Goal: Communication & Community: Answer question/provide support

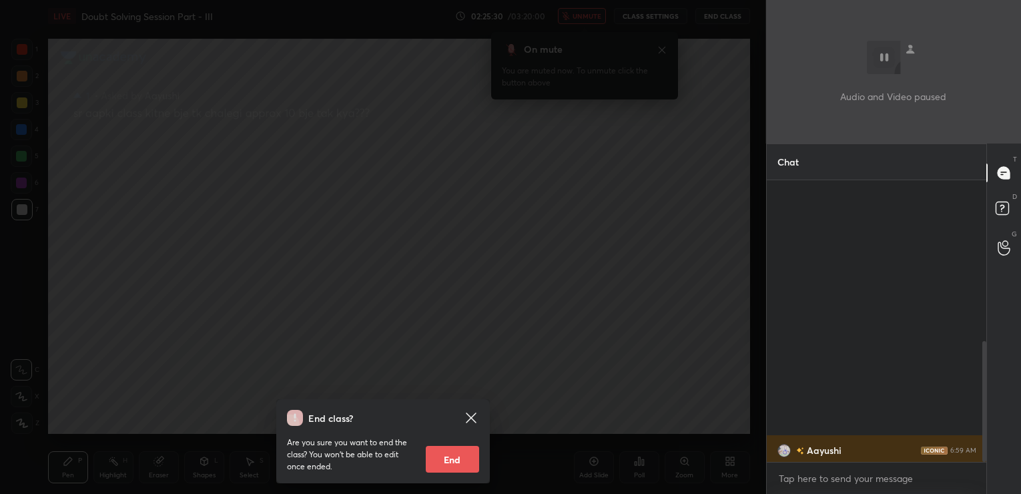
scroll to position [310, 216]
click at [472, 204] on div "End class? Are you sure you want to end the class? You won’t be able to edit on…" at bounding box center [383, 247] width 766 height 494
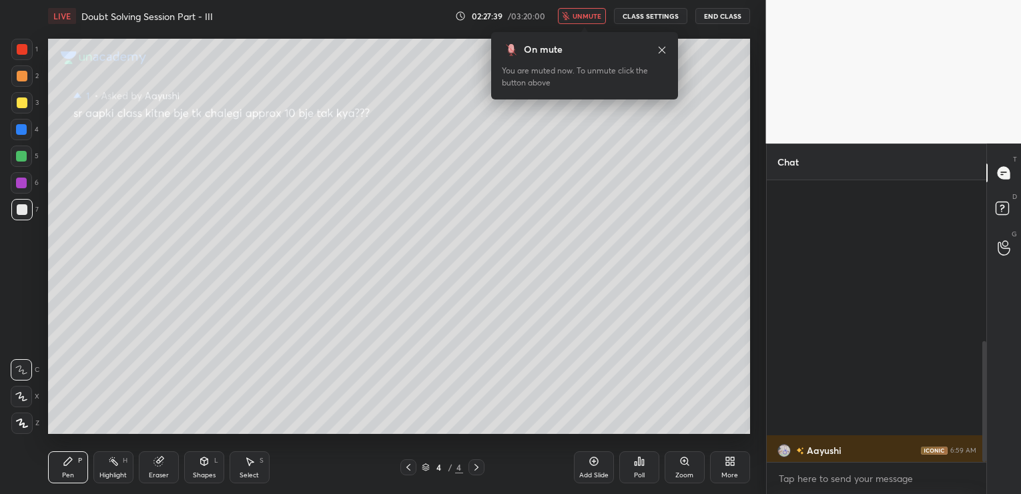
scroll to position [310, 216]
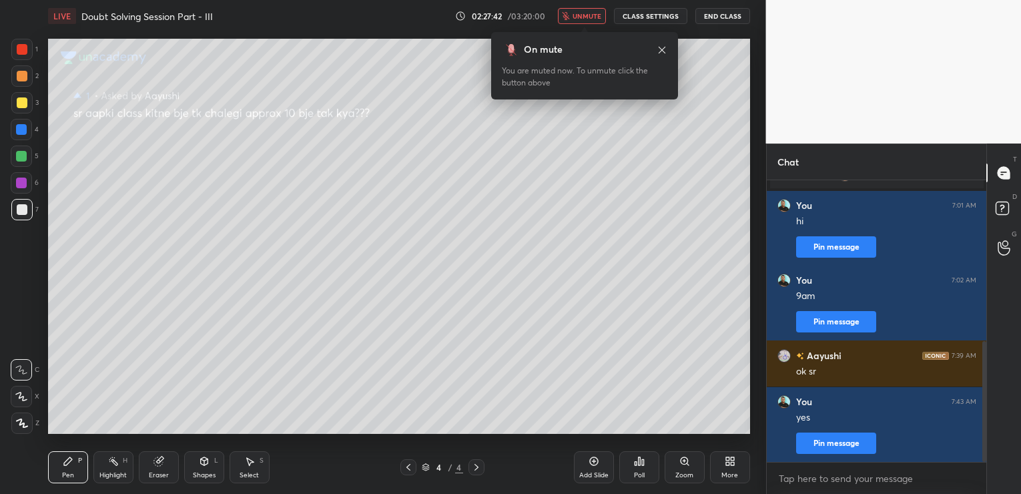
click at [591, 464] on icon at bounding box center [594, 461] width 11 height 11
click at [710, 15] on button "End Class" at bounding box center [722, 16] width 55 height 16
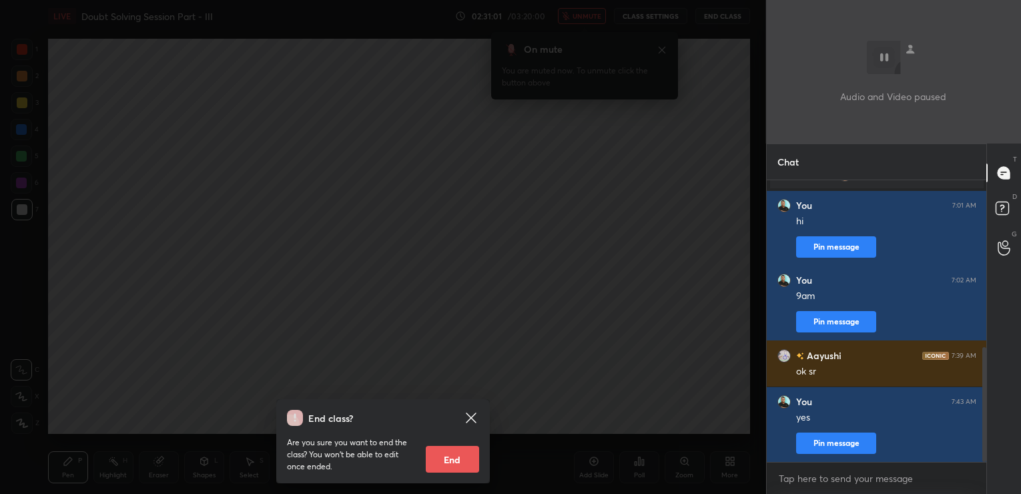
scroll to position [408, 0]
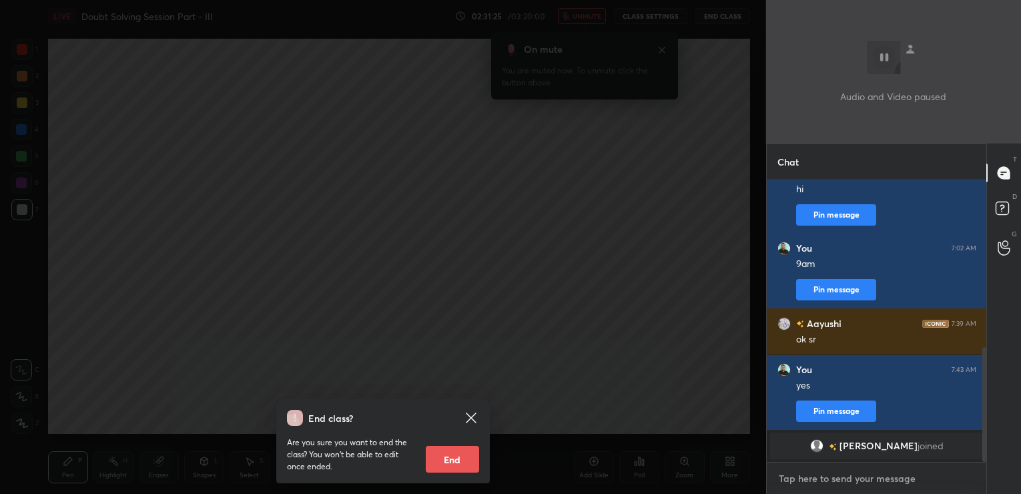
click at [821, 480] on textarea at bounding box center [876, 478] width 199 height 21
click at [809, 476] on textarea at bounding box center [876, 478] width 199 height 21
type textarea "hi"
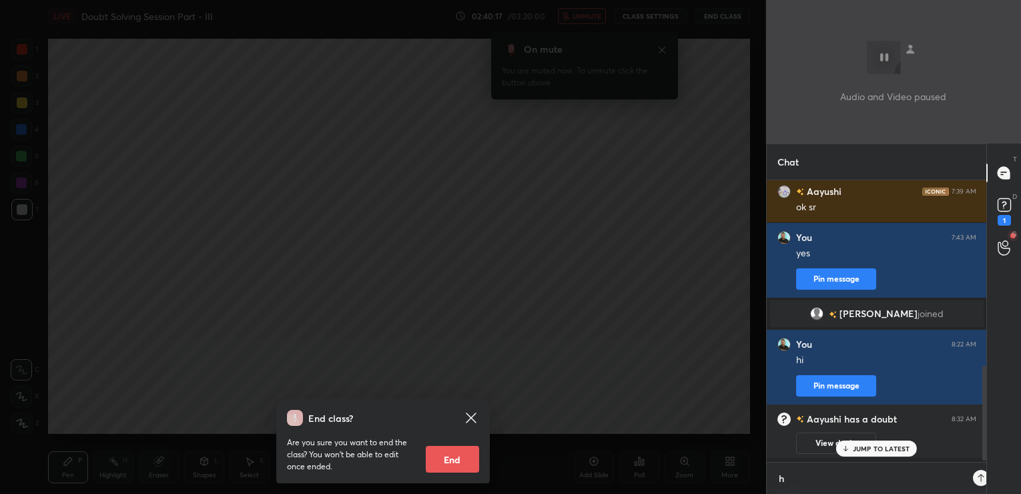
scroll to position [4, 5]
type textarea "hi"
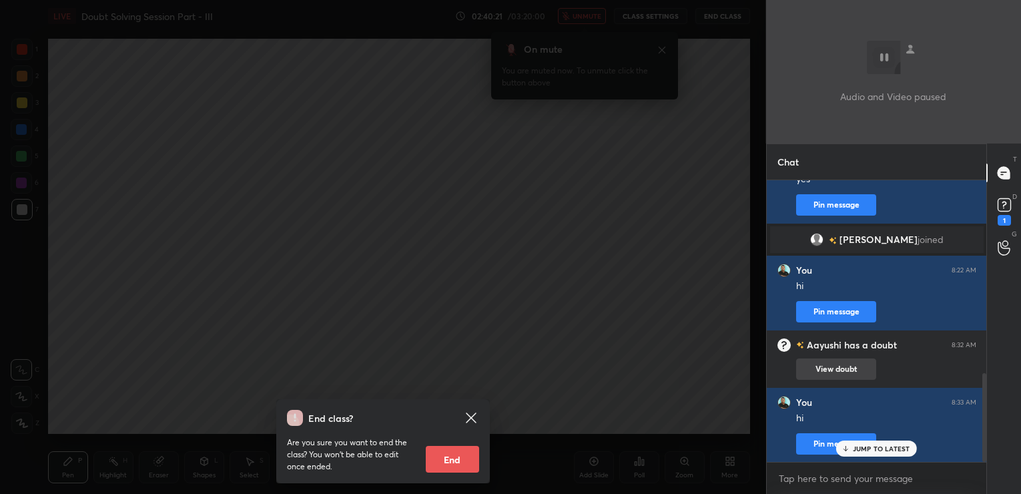
click at [847, 366] on button "View doubt" at bounding box center [836, 368] width 80 height 21
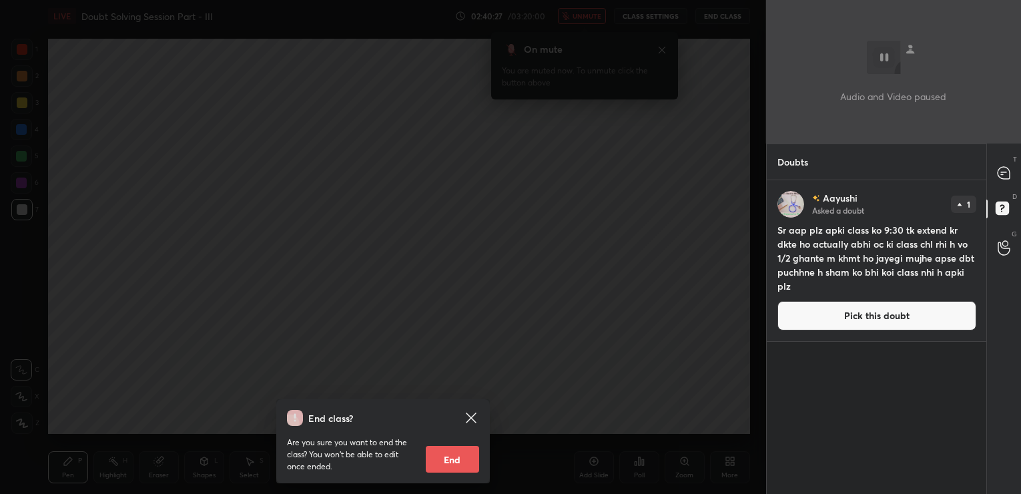
click at [833, 322] on button "Pick this doubt" at bounding box center [876, 315] width 199 height 29
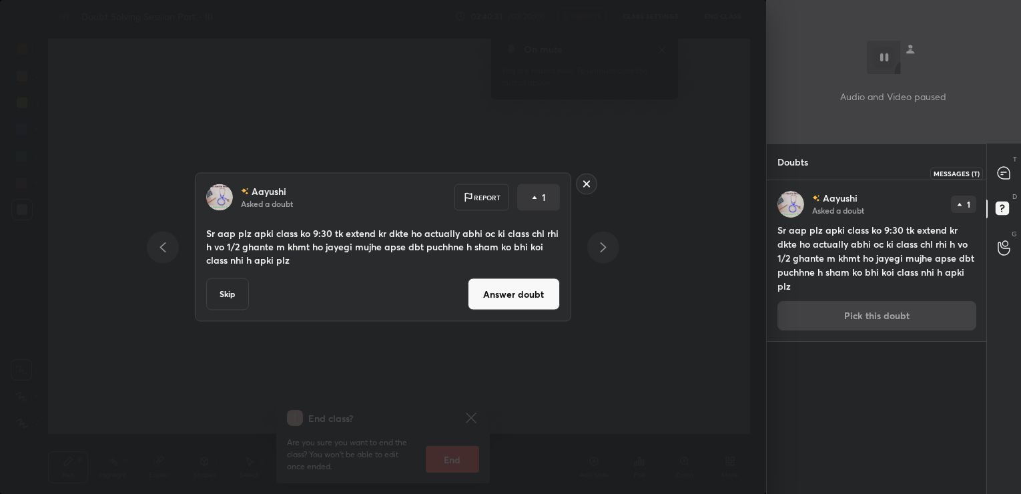
click at [1006, 169] on icon at bounding box center [1004, 173] width 12 height 12
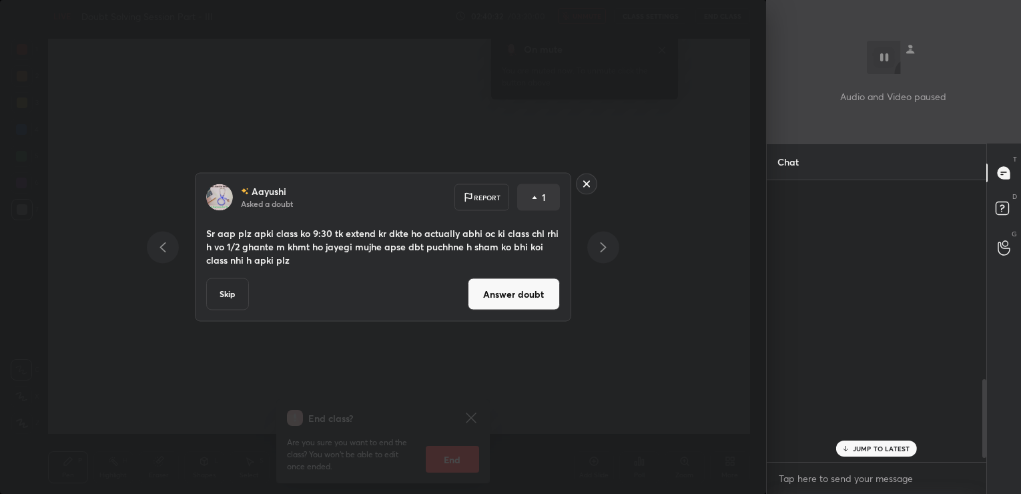
scroll to position [278, 216]
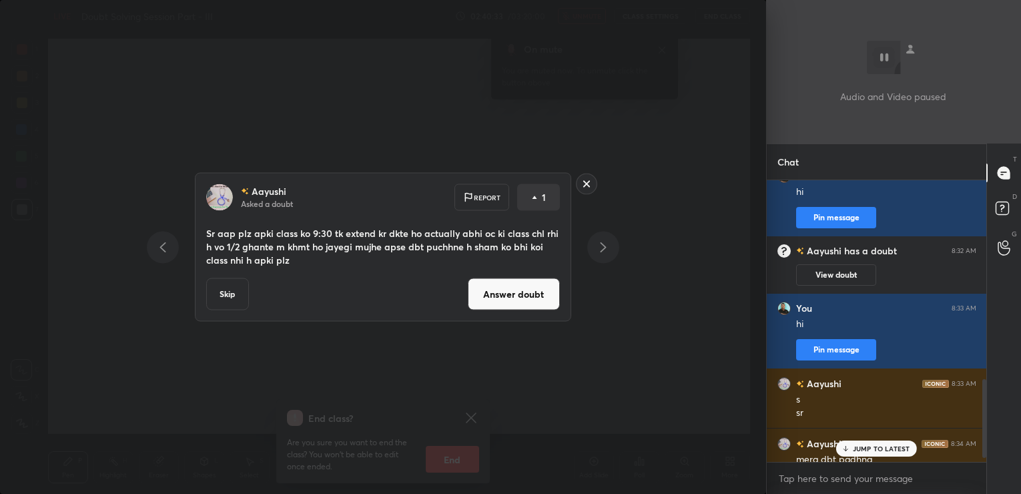
click at [861, 441] on div "JUMP TO LATEST" at bounding box center [876, 448] width 80 height 16
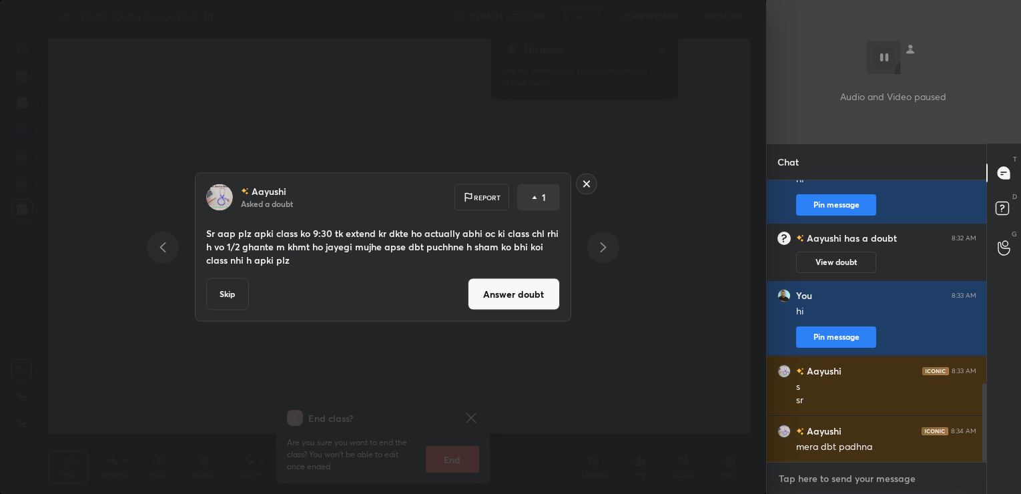
click at [838, 476] on textarea at bounding box center [876, 478] width 199 height 21
type textarea "haan"
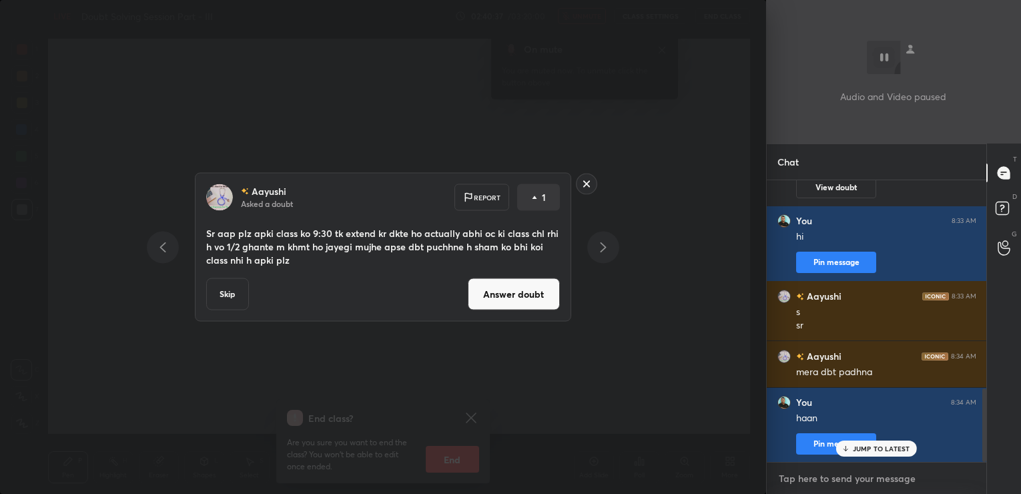
type textarea "n"
type textarea "i"
type textarea "the time has been reduced here"
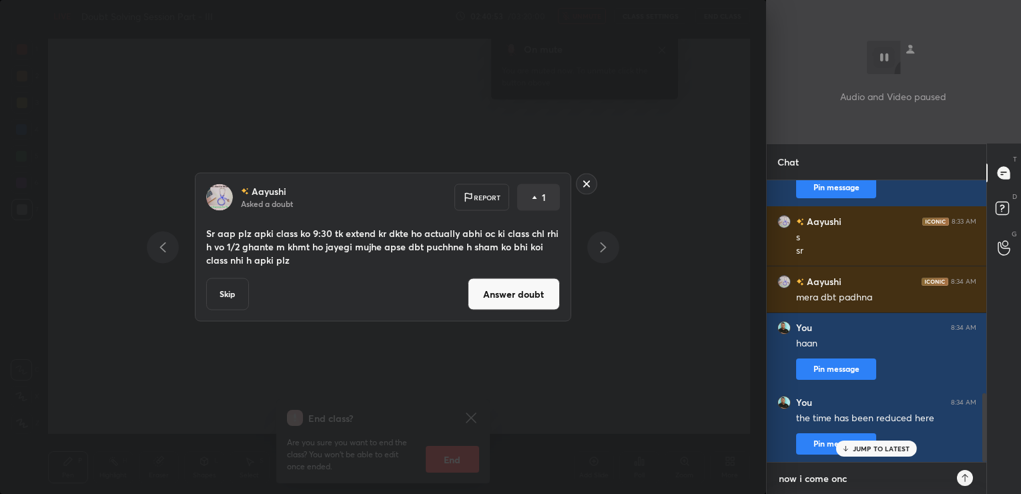
type textarea "now i come once"
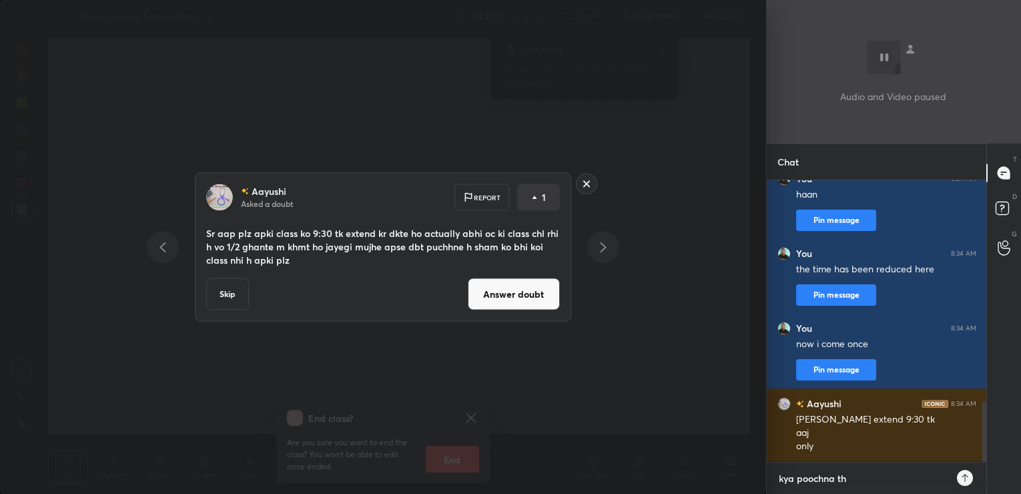
type textarea "kya poochna tha"
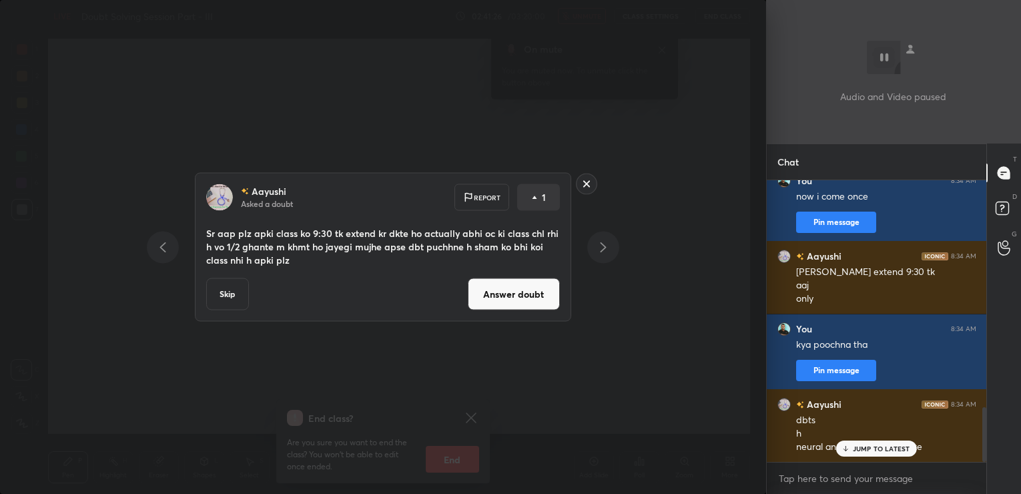
click at [893, 444] on p "JUMP TO LATEST" at bounding box center [881, 448] width 57 height 8
click at [826, 470] on textarea at bounding box center [876, 478] width 199 height 21
type textarea "++"
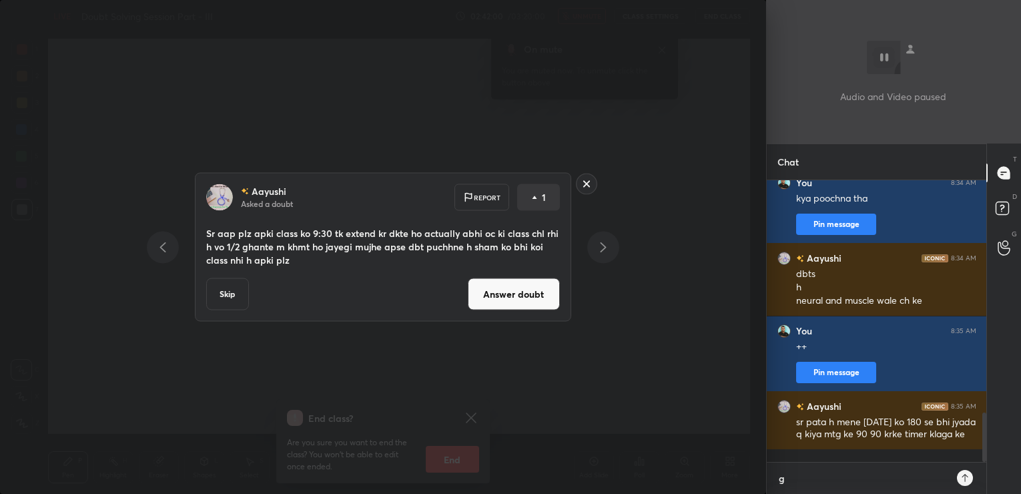
scroll to position [5, 5]
type textarea "good"
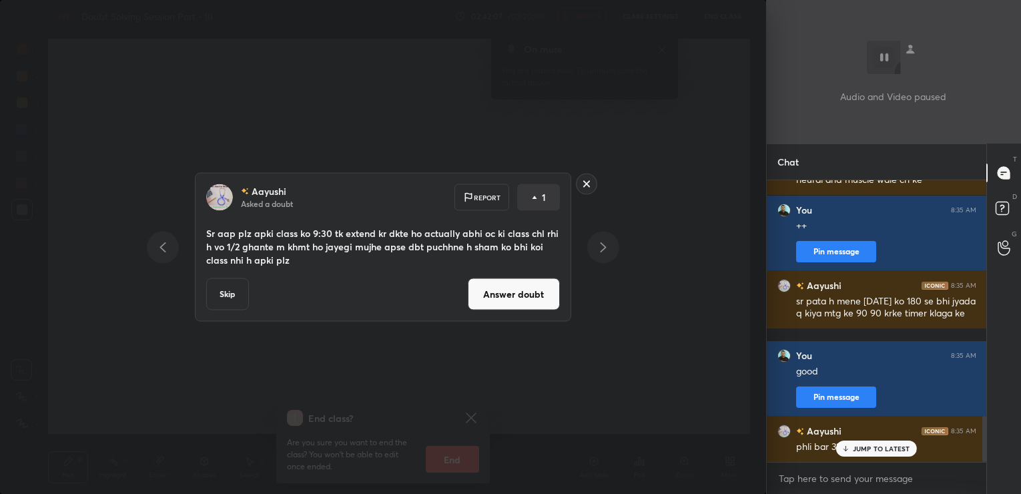
click at [869, 448] on p "JUMP TO LATEST" at bounding box center [881, 448] width 57 height 8
click at [809, 480] on textarea at bounding box center [876, 478] width 199 height 21
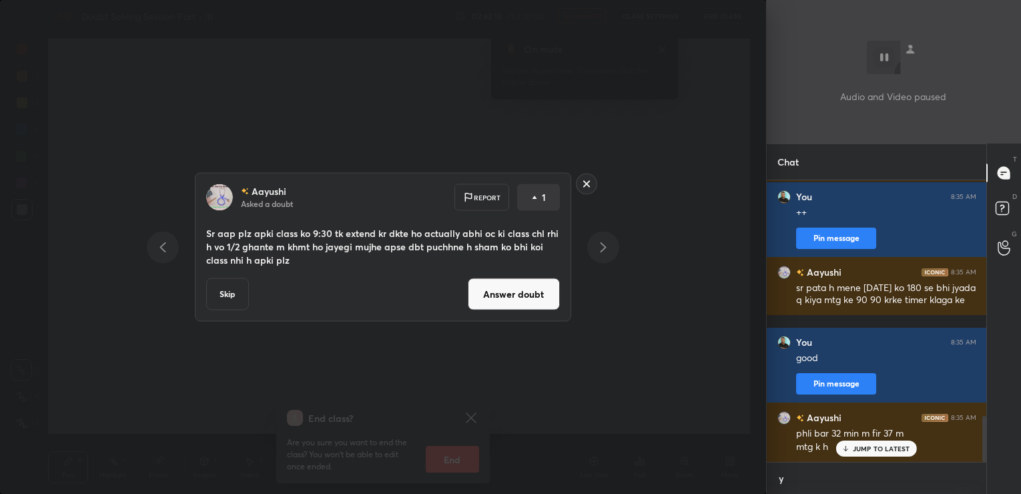
scroll to position [4, 5]
type textarea "yes"
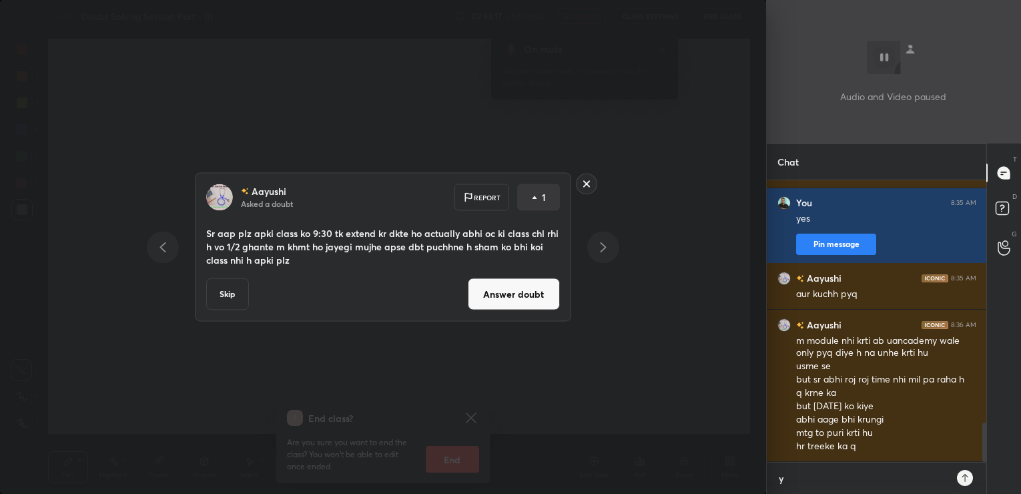
scroll to position [310, 216]
type textarea "yes"
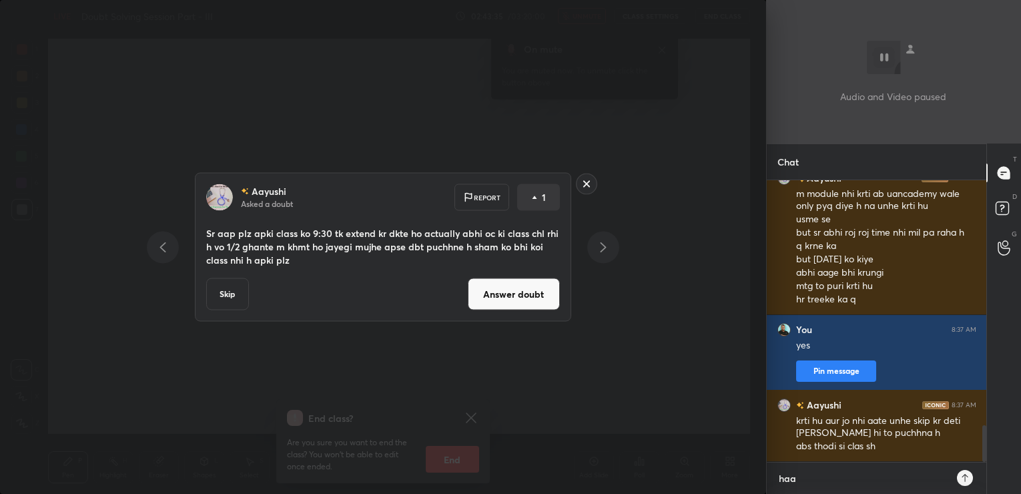
type textarea "haan"
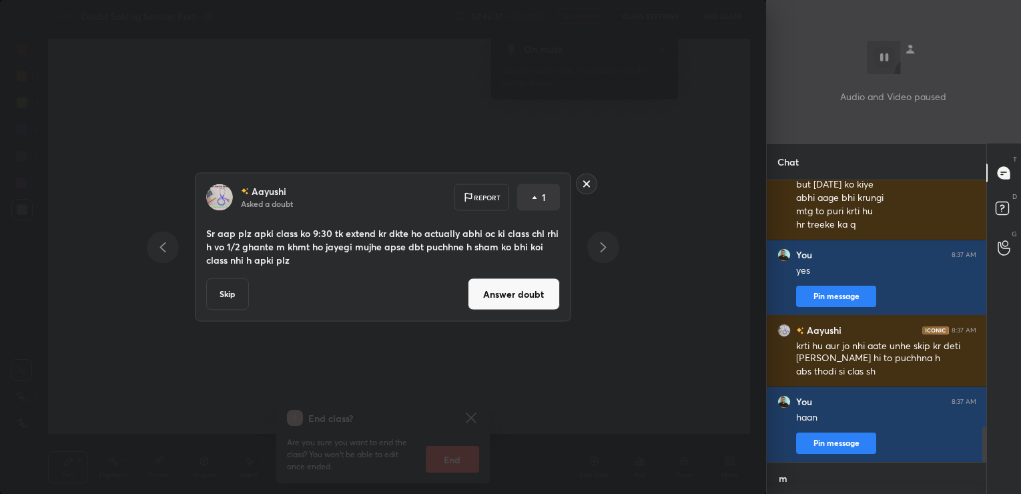
scroll to position [4, 5]
type textarea "mtg mein"
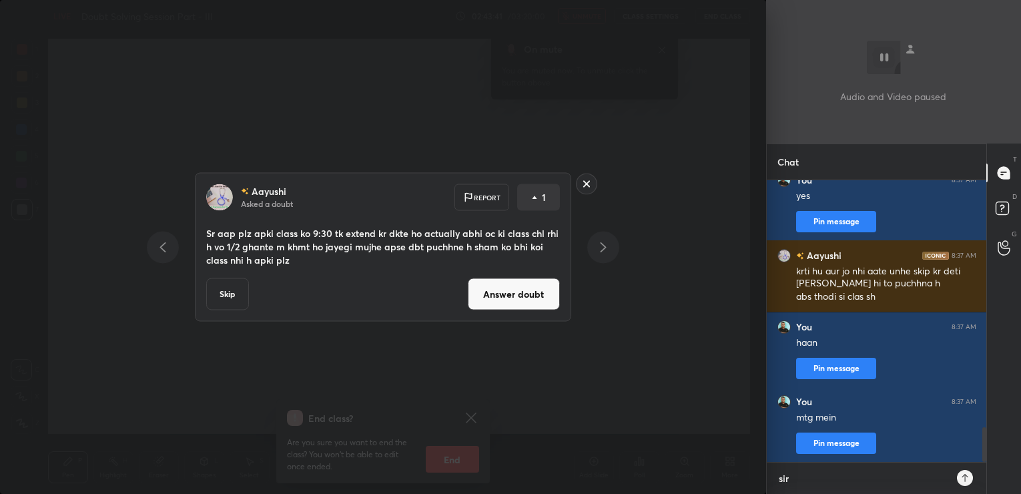
type textarea "sirf"
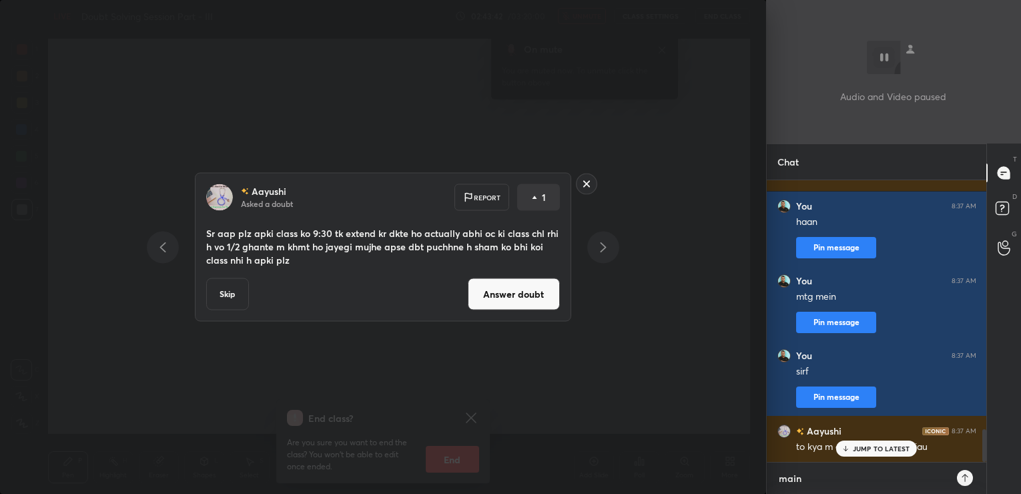
type textarea "main"
type textarea "q"
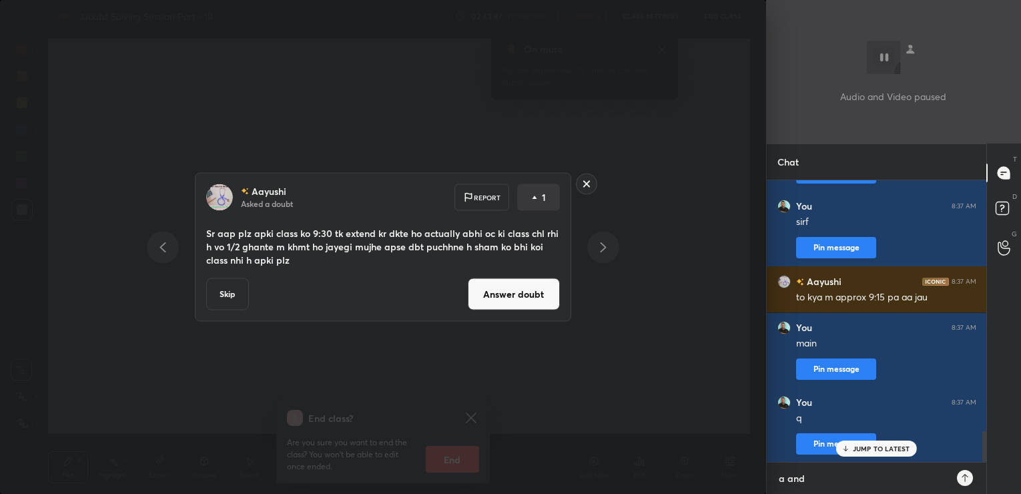
type textarea "a and r"
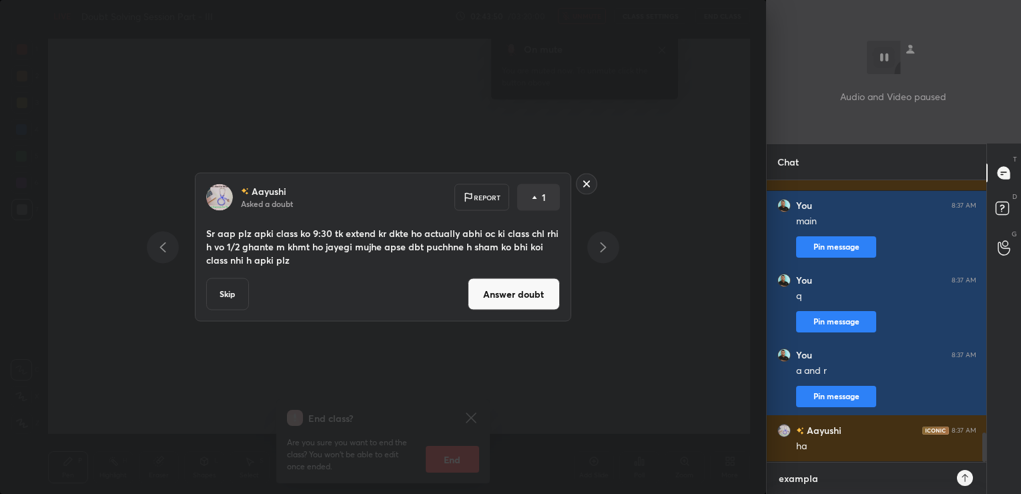
type textarea "examplar"
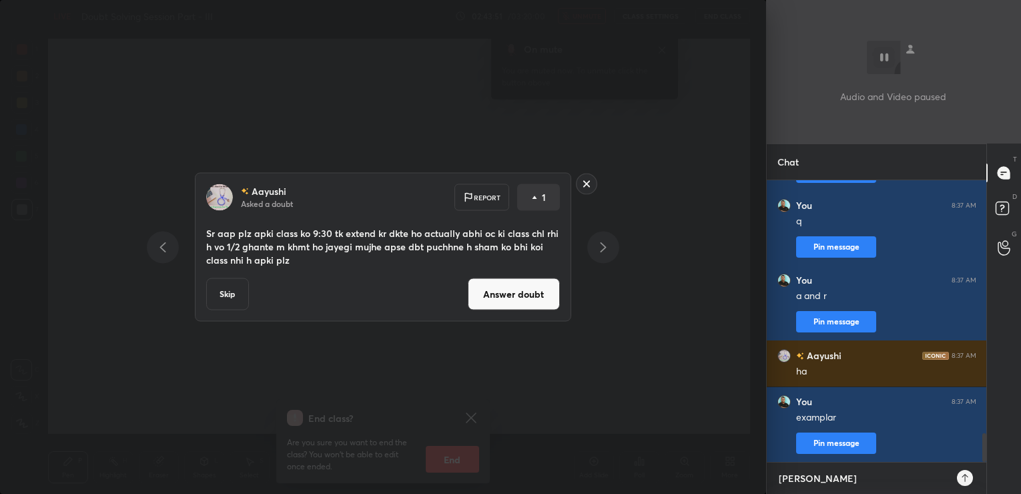
type textarea "busss"
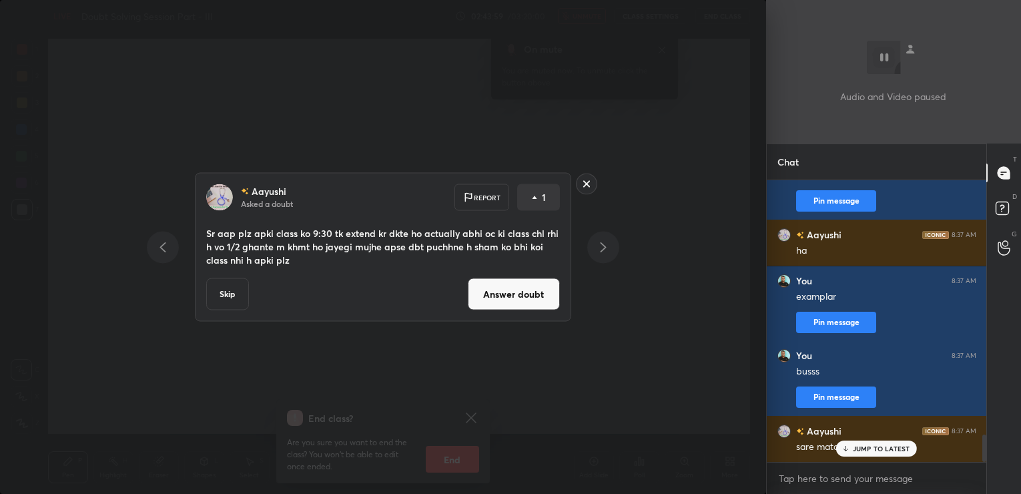
click at [910, 444] on div "JUMP TO LATEST" at bounding box center [876, 448] width 80 height 16
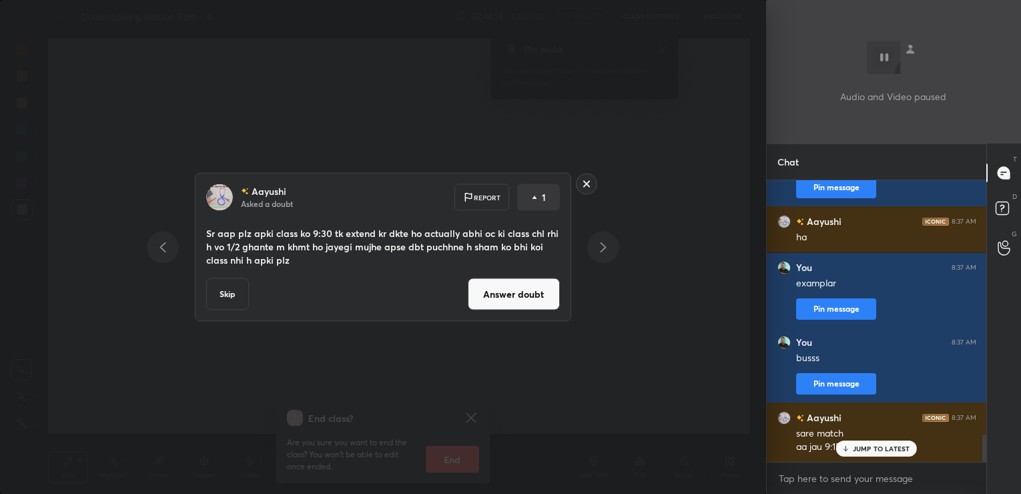
click at [884, 443] on div "JUMP TO LATEST" at bounding box center [876, 448] width 80 height 16
click at [828, 473] on textarea at bounding box center [876, 478] width 199 height 21
type textarea "koshish karte"
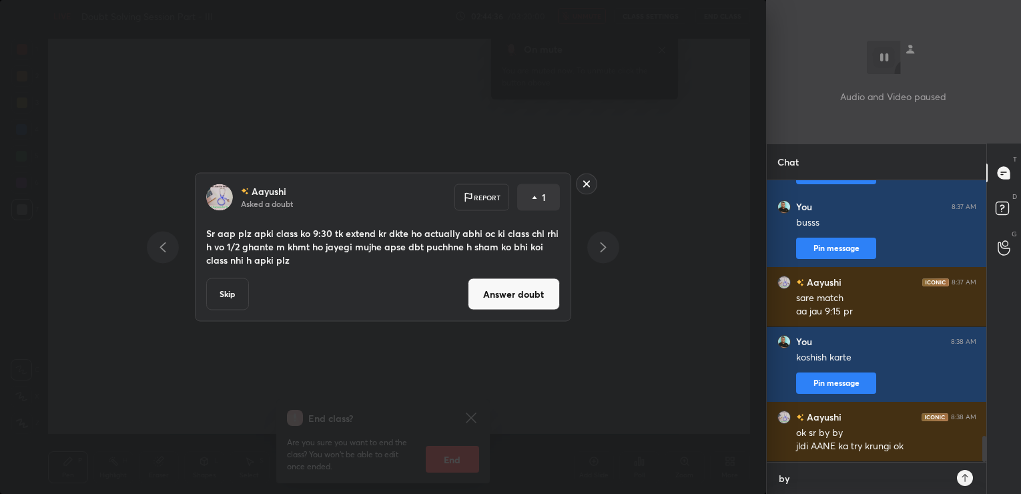
type textarea "bye"
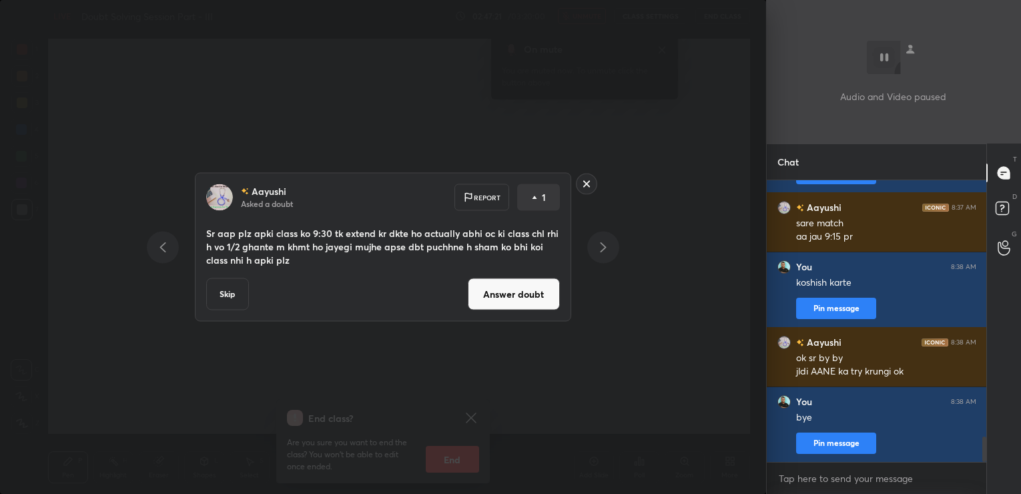
click at [545, 293] on button "Answer doubt" at bounding box center [514, 294] width 92 height 32
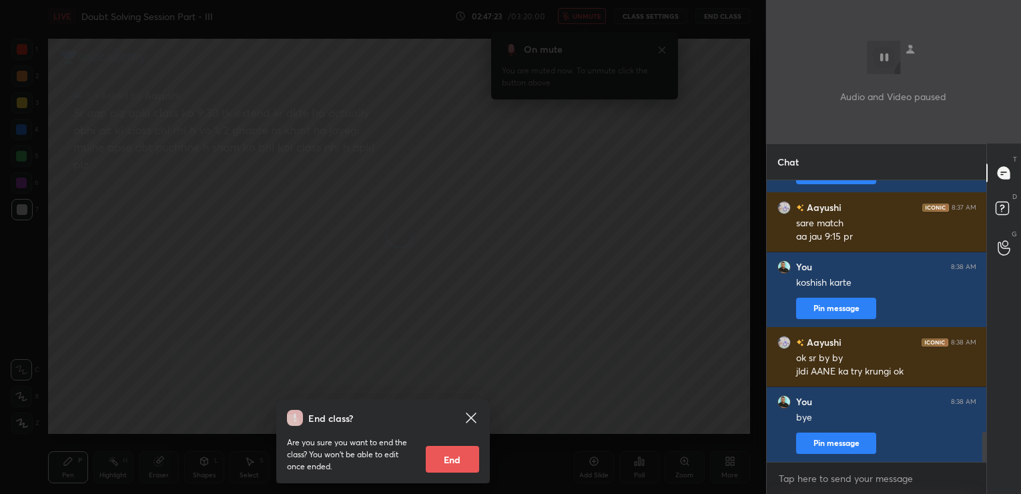
click at [468, 416] on icon at bounding box center [471, 418] width 16 height 16
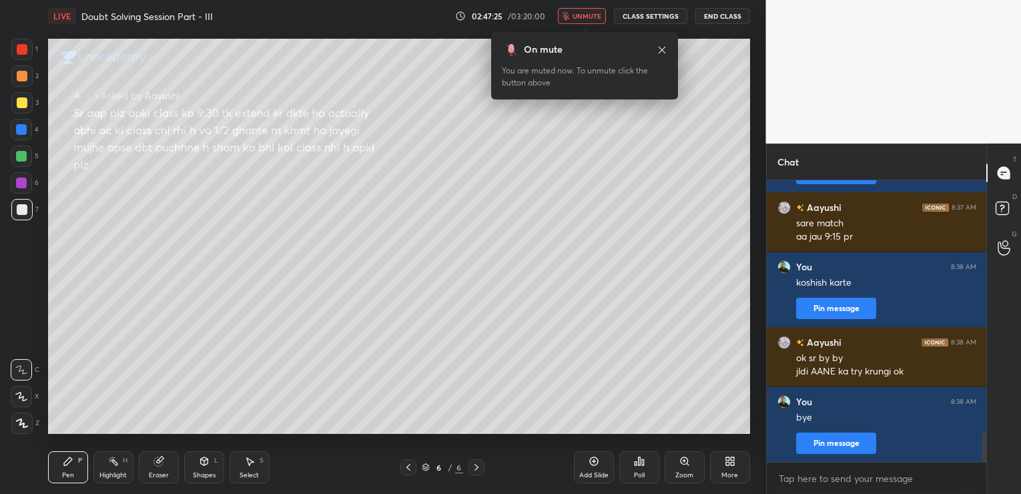
click at [593, 462] on icon at bounding box center [594, 461] width 11 height 11
click at [717, 14] on button "End Class" at bounding box center [722, 16] width 55 height 16
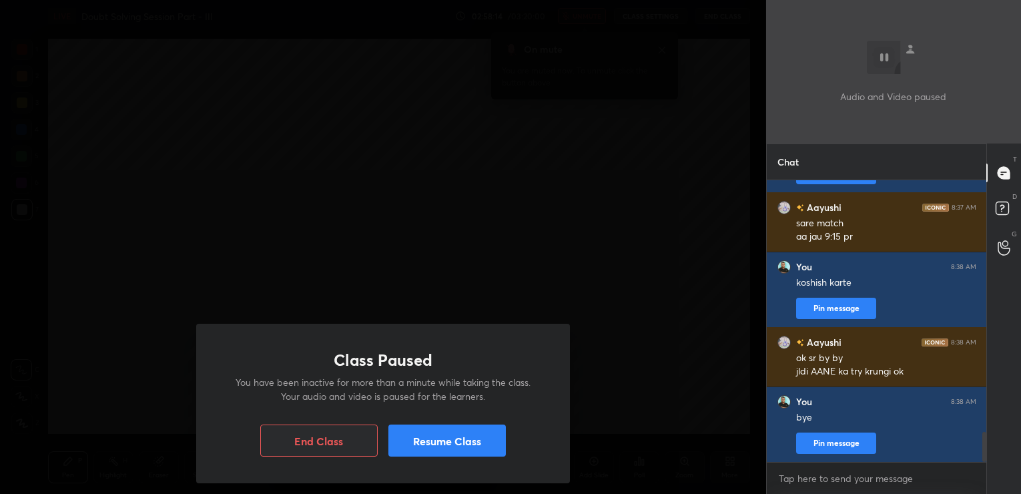
click at [503, 447] on button "Resume Class" at bounding box center [446, 440] width 117 height 32
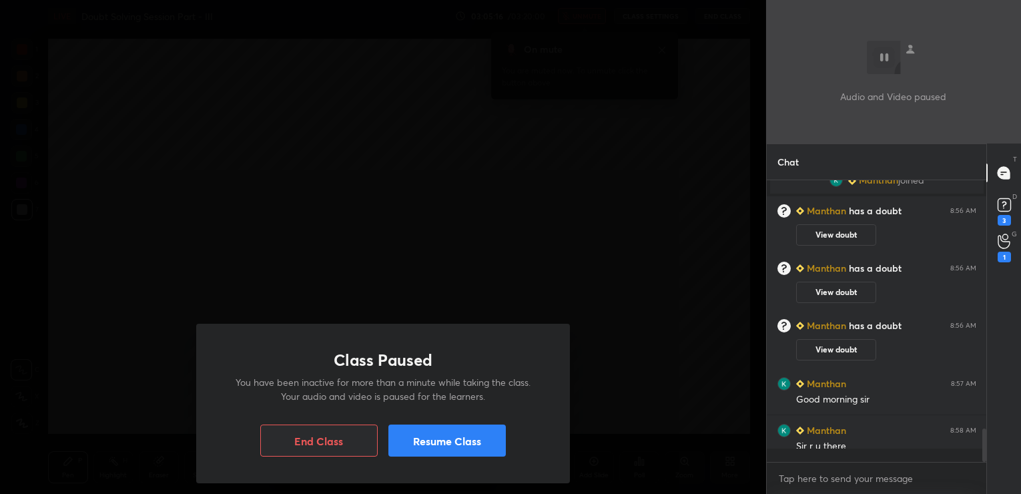
scroll to position [1887, 0]
click at [809, 482] on textarea at bounding box center [876, 478] width 199 height 21
type textarea "Hi"
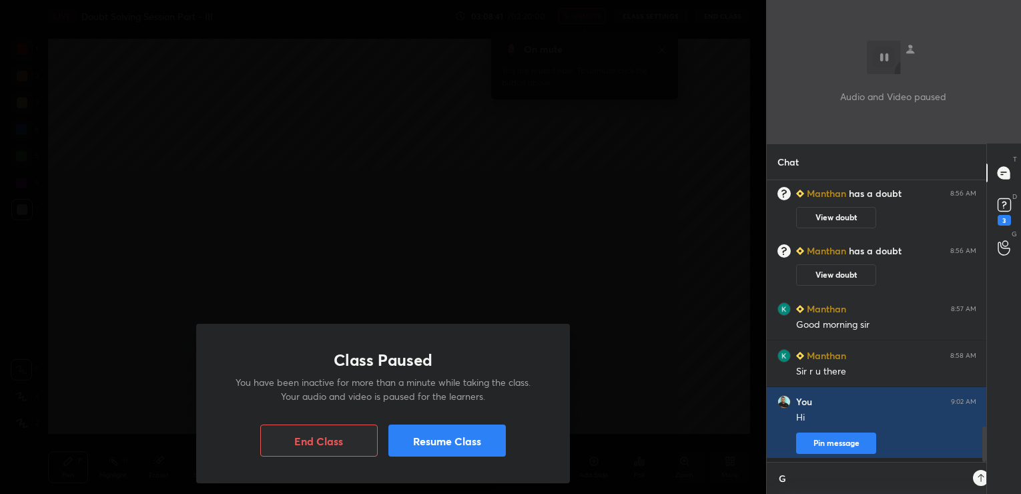
scroll to position [5, 5]
type textarea "Good morning"
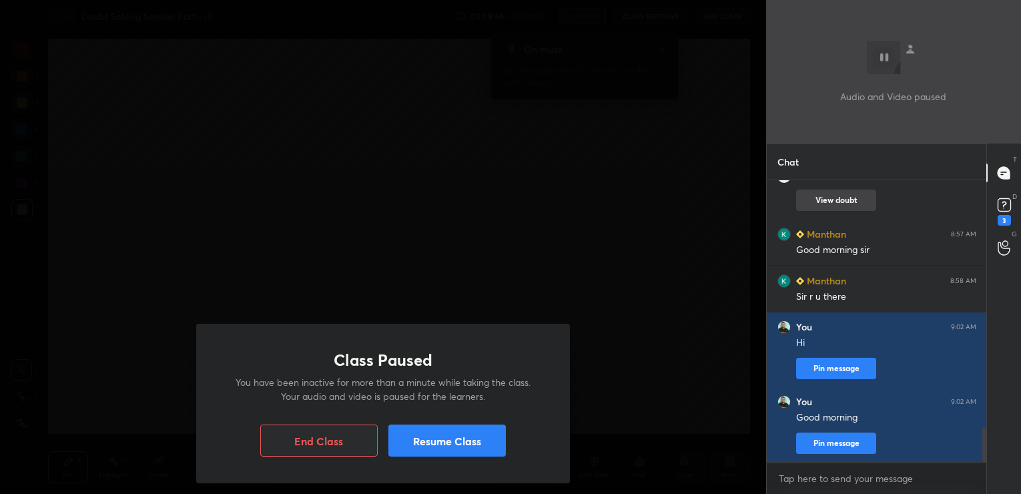
click at [847, 196] on button "View doubt" at bounding box center [836, 200] width 80 height 21
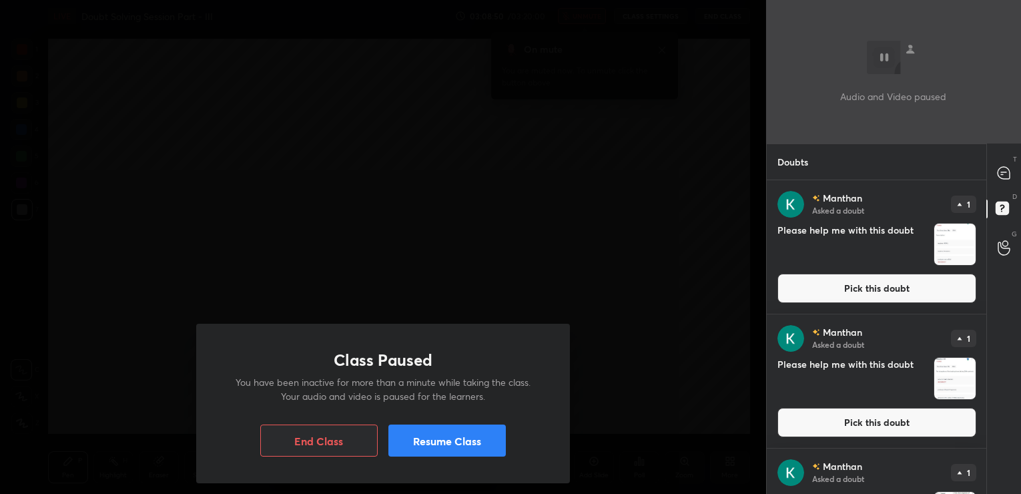
click at [815, 281] on button "Pick this doubt" at bounding box center [876, 288] width 199 height 29
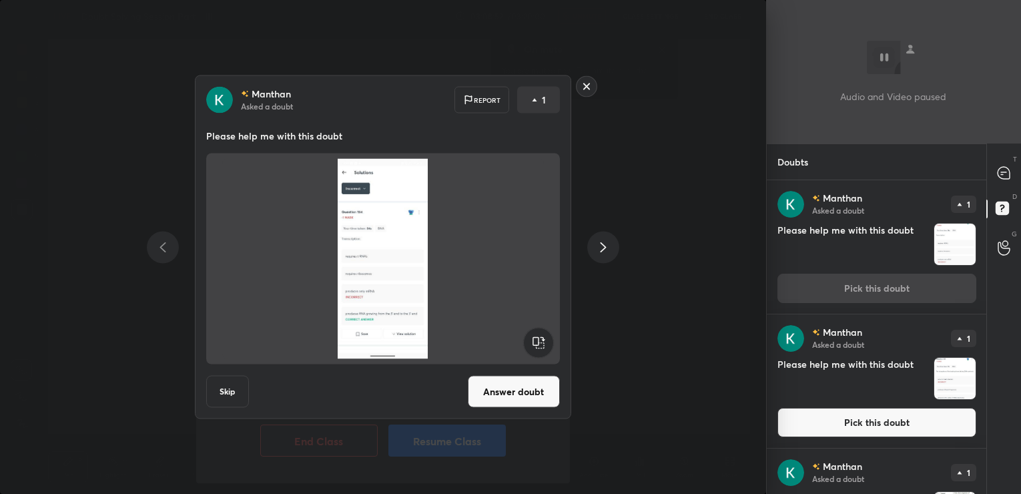
click at [499, 387] on button "Answer doubt" at bounding box center [514, 392] width 92 height 32
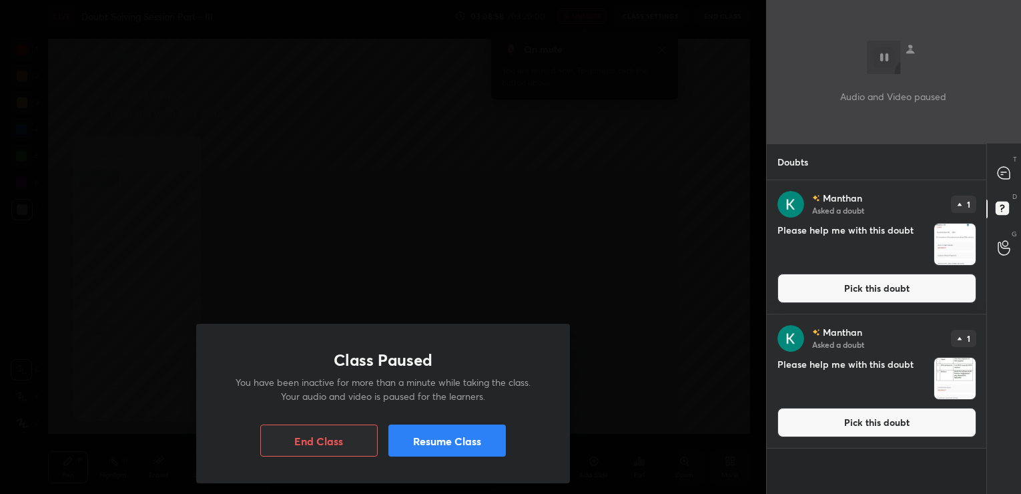
click at [496, 431] on button "Resume Class" at bounding box center [446, 440] width 117 height 32
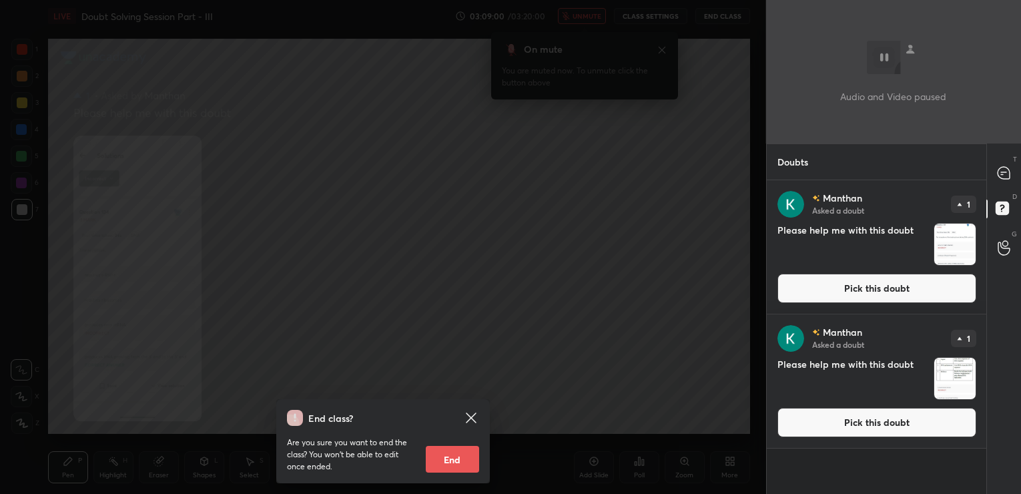
click at [472, 412] on icon at bounding box center [471, 418] width 16 height 16
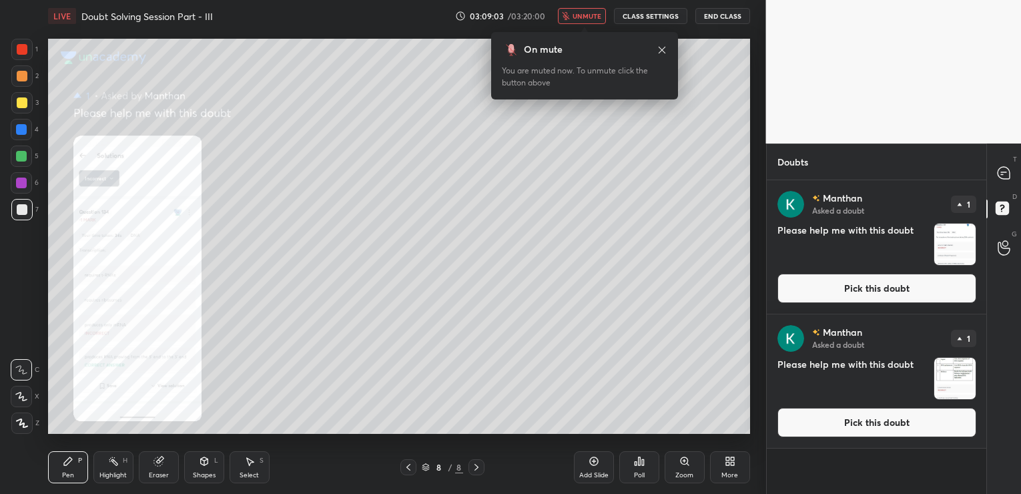
click at [685, 461] on icon at bounding box center [684, 460] width 7 height 7
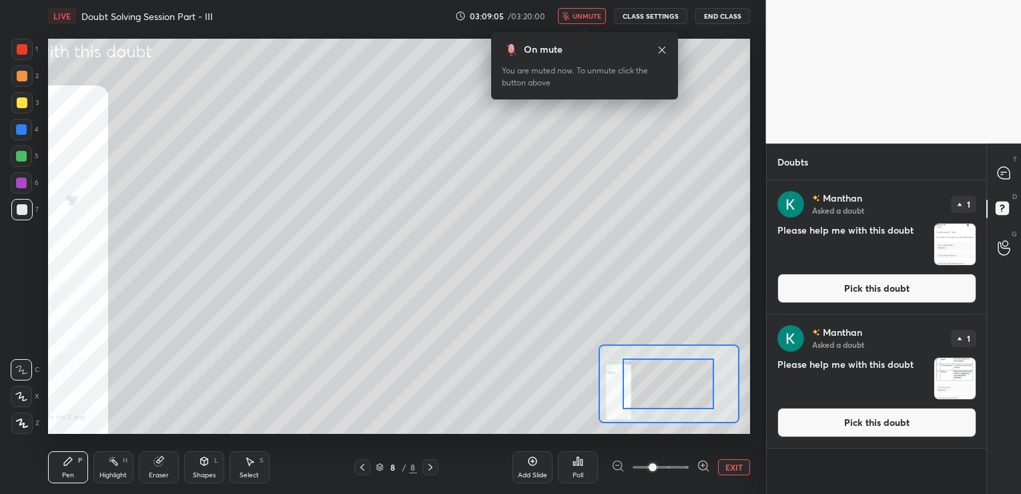
drag, startPoint x: 665, startPoint y: 383, endPoint x: 641, endPoint y: 401, distance: 30.0
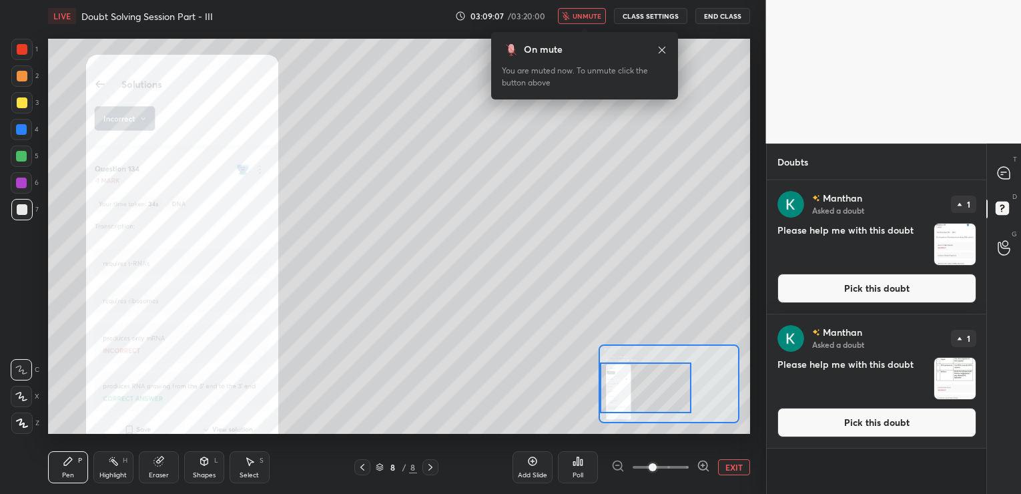
click at [569, 398] on div "Setting up your live class Poll for secs No correct answer Start poll" at bounding box center [399, 236] width 702 height 395
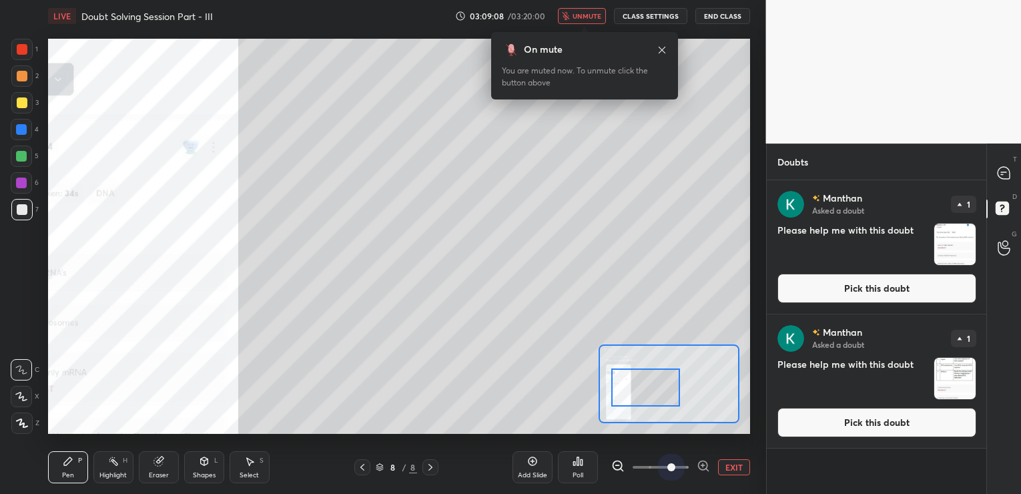
click at [674, 463] on span at bounding box center [661, 467] width 56 height 20
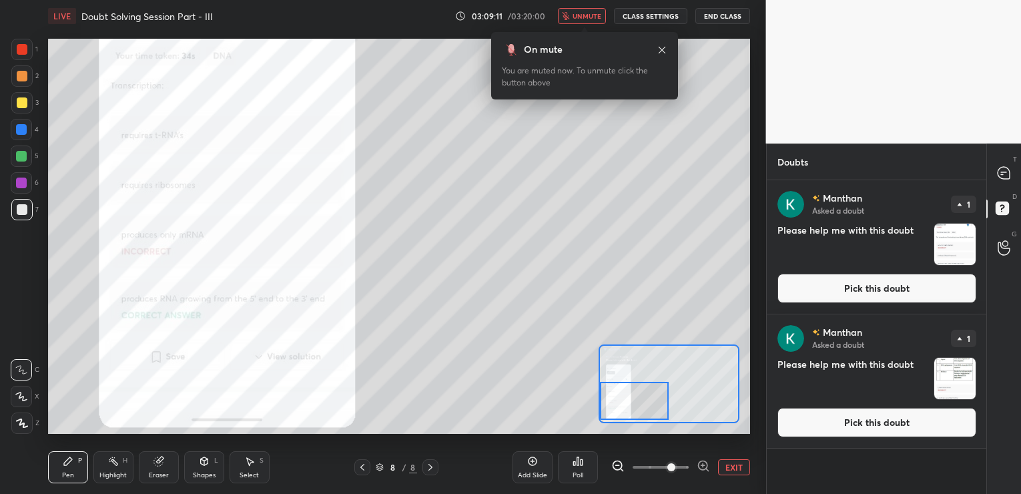
click at [597, 398] on div "Setting up your live class Poll for secs No correct answer Start poll" at bounding box center [399, 236] width 702 height 395
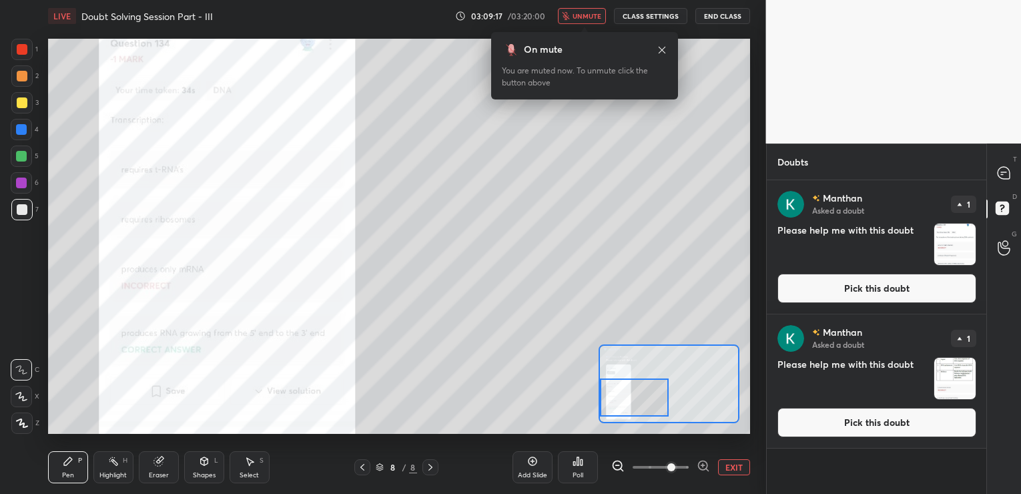
drag, startPoint x: 637, startPoint y: 406, endPoint x: 632, endPoint y: 400, distance: 7.6
click at [632, 400] on div at bounding box center [634, 397] width 69 height 38
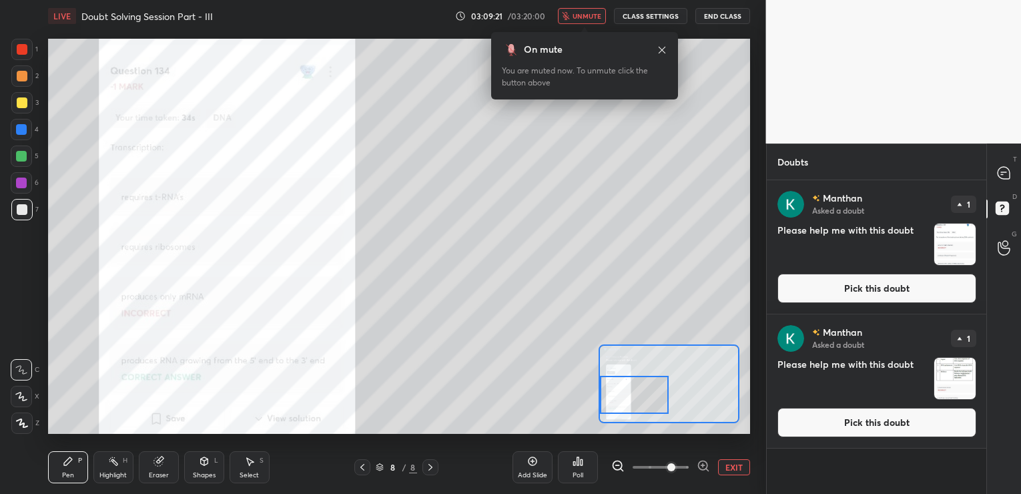
click at [15, 178] on div at bounding box center [21, 182] width 21 height 21
click at [905, 285] on button "Pick this doubt" at bounding box center [876, 288] width 199 height 29
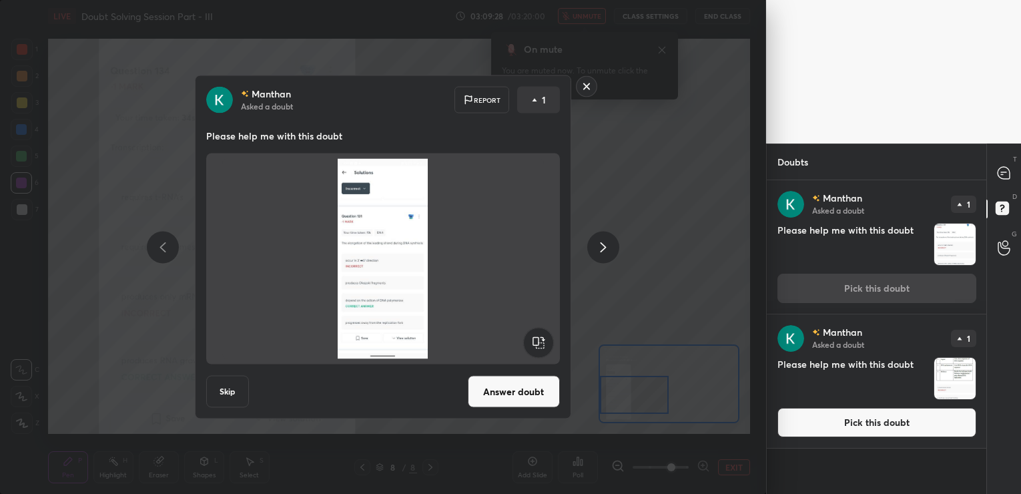
click at [504, 391] on button "Answer doubt" at bounding box center [514, 392] width 92 height 32
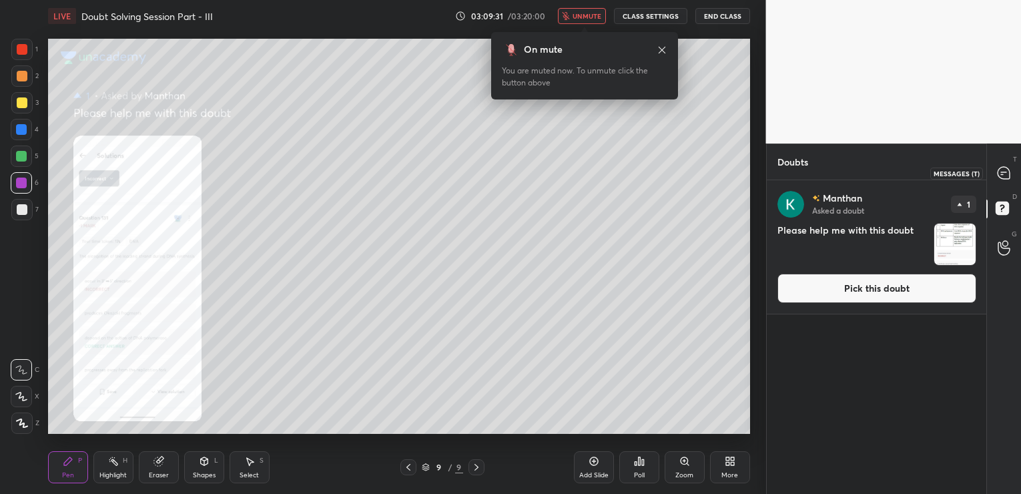
click at [1005, 164] on div at bounding box center [1004, 173] width 27 height 24
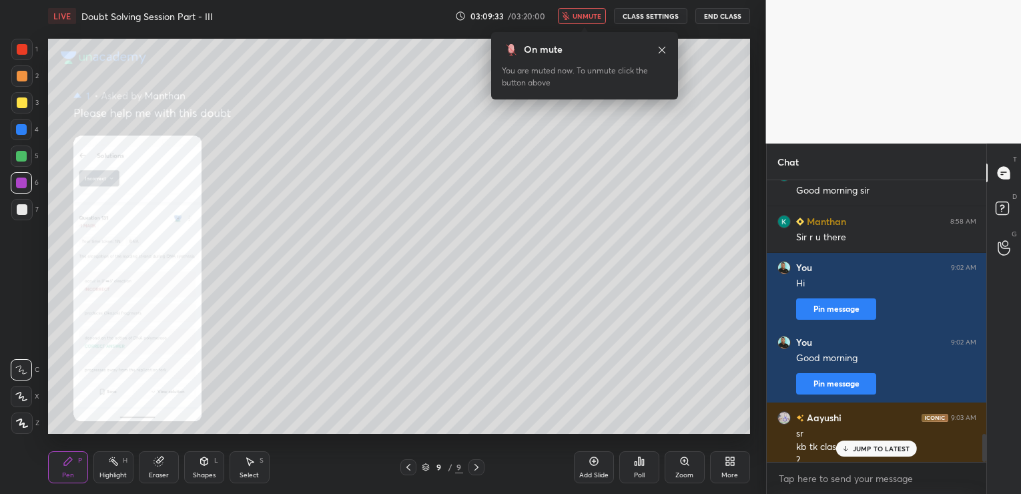
scroll to position [2518, 0]
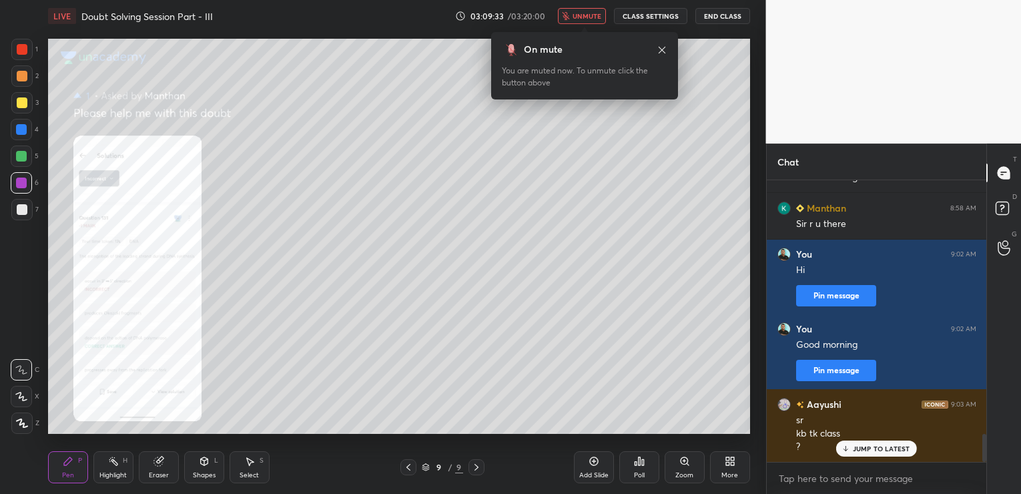
click at [871, 448] on p "JUMP TO LATEST" at bounding box center [881, 448] width 57 height 8
click at [814, 484] on textarea at bounding box center [876, 478] width 199 height 21
type textarea "15 mins"
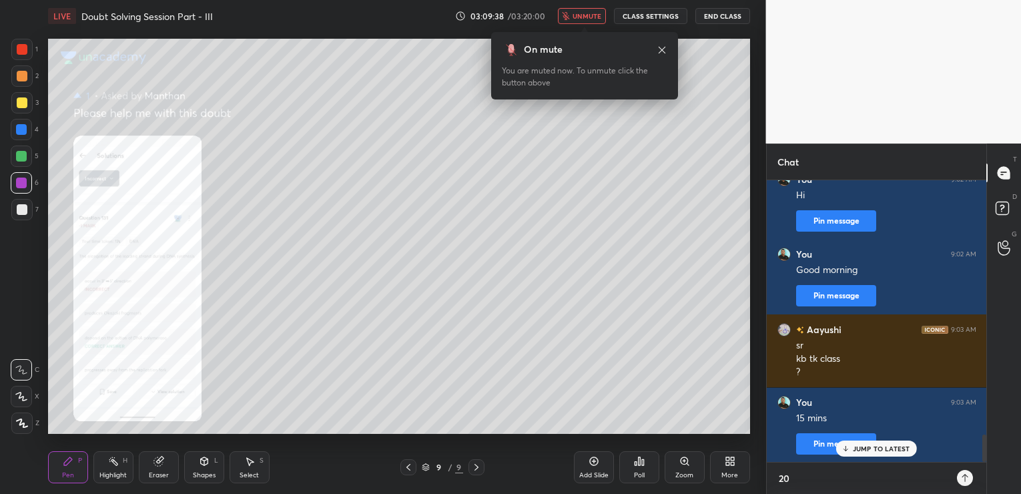
scroll to position [310, 216]
type textarea "20 nins"
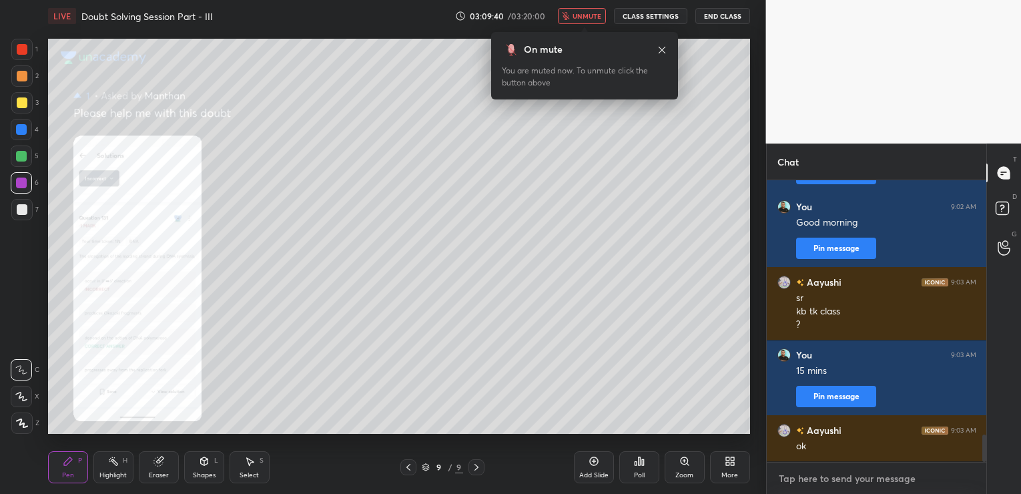
scroll to position [2715, 0]
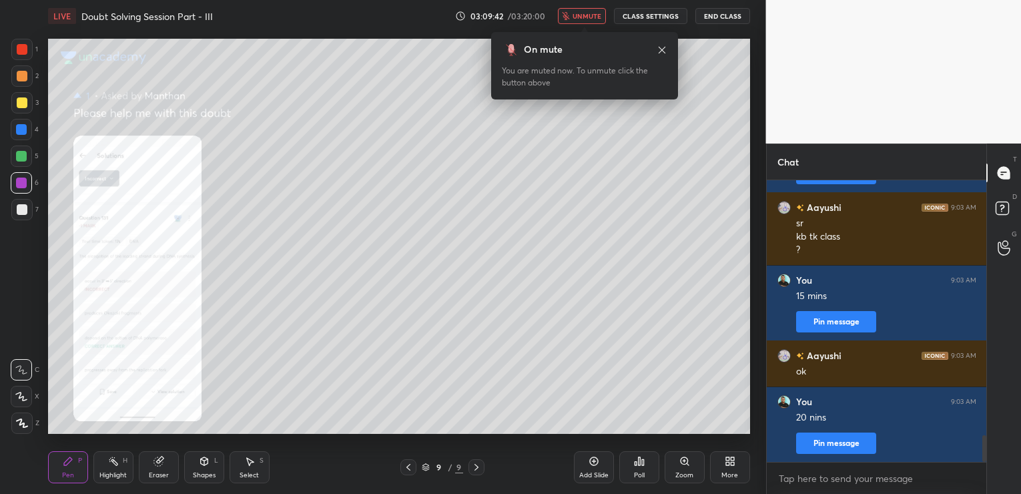
click at [684, 456] on icon at bounding box center [684, 461] width 11 height 11
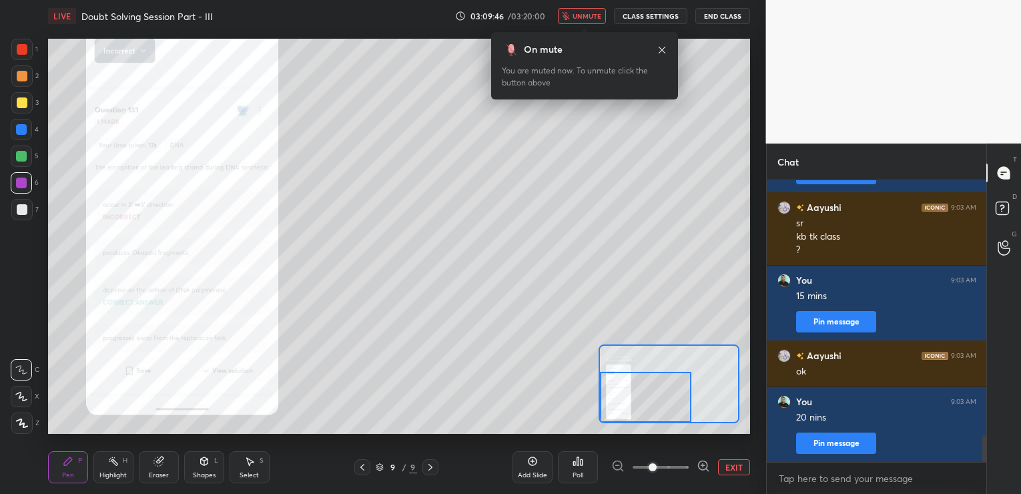
click at [553, 400] on div "Setting up your live class Poll for secs No correct answer Start poll" at bounding box center [399, 236] width 702 height 395
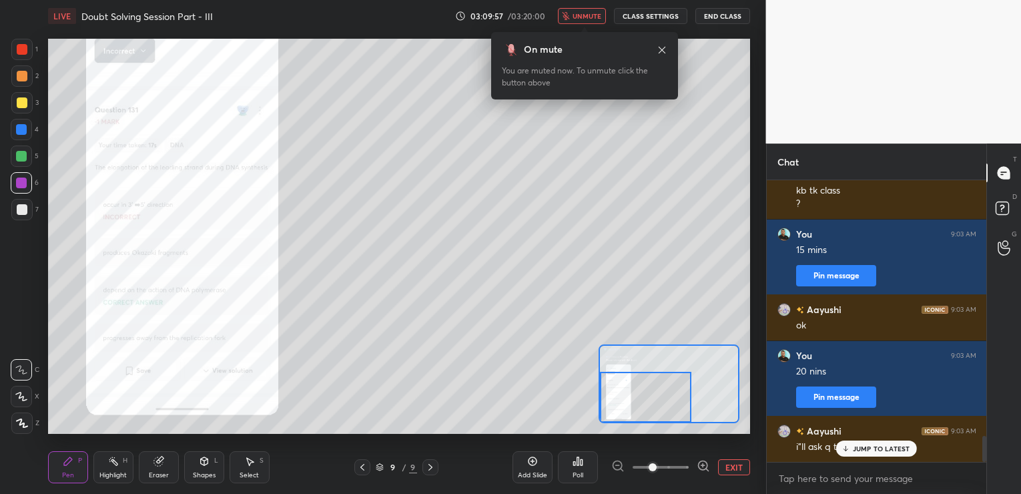
click at [854, 446] on p "JUMP TO LATEST" at bounding box center [881, 448] width 57 height 8
click at [819, 471] on textarea at bounding box center [876, 478] width 199 height 21
click at [589, 10] on button "unmute" at bounding box center [582, 16] width 48 height 16
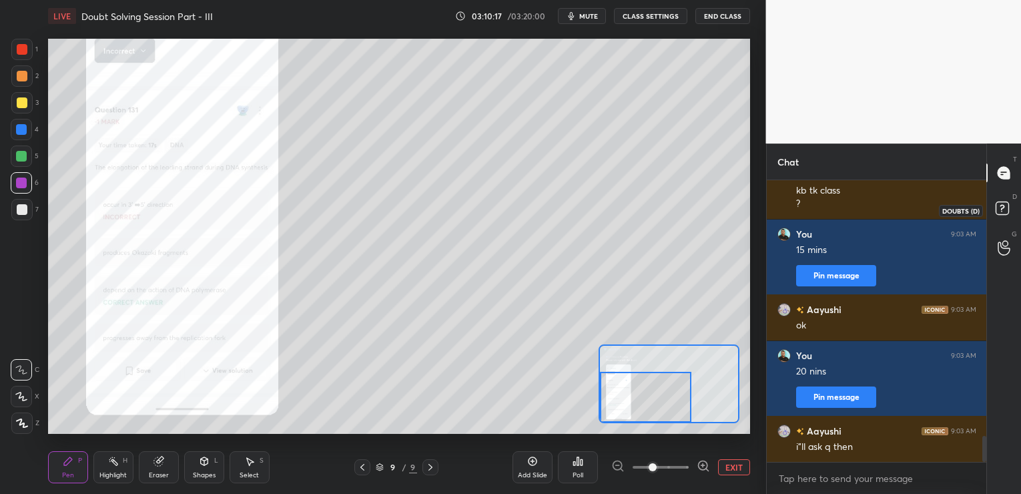
click at [1000, 210] on rect at bounding box center [1002, 208] width 13 height 13
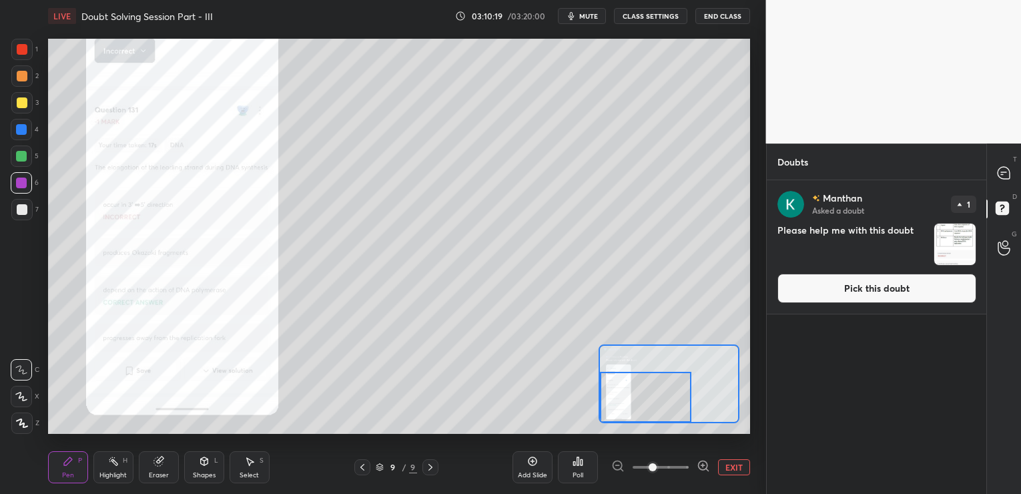
click at [825, 282] on button "Pick this doubt" at bounding box center [876, 288] width 199 height 29
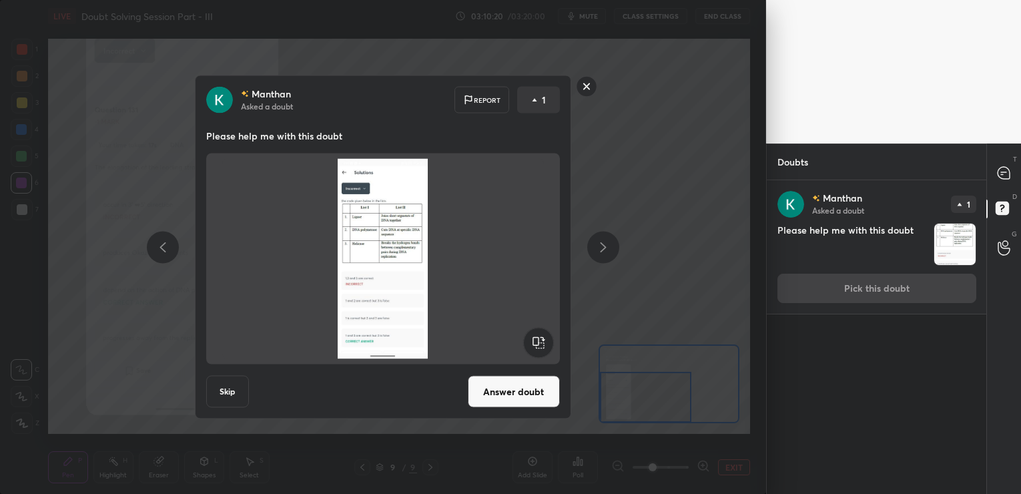
click at [491, 390] on button "Answer doubt" at bounding box center [514, 392] width 92 height 32
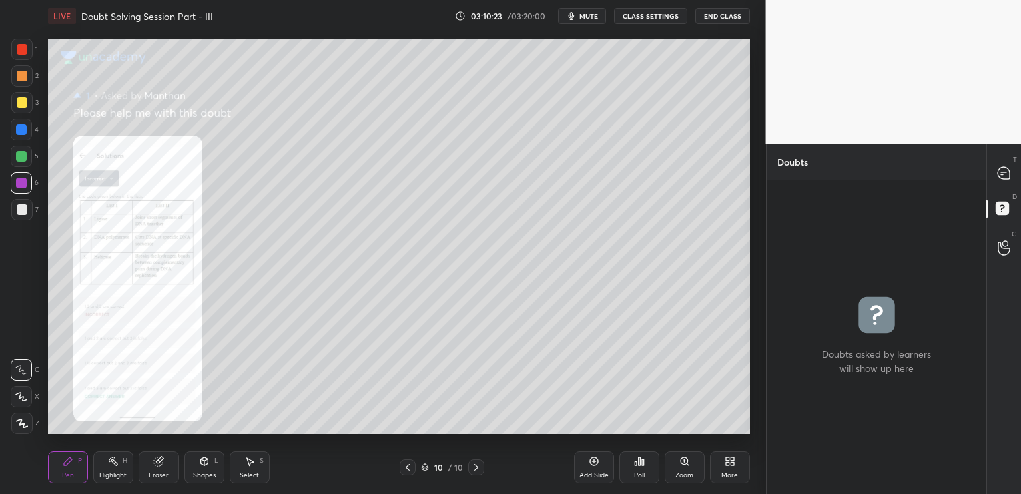
click at [590, 18] on span "mute" at bounding box center [588, 15] width 19 height 9
click at [1004, 168] on icon at bounding box center [1004, 173] width 12 height 12
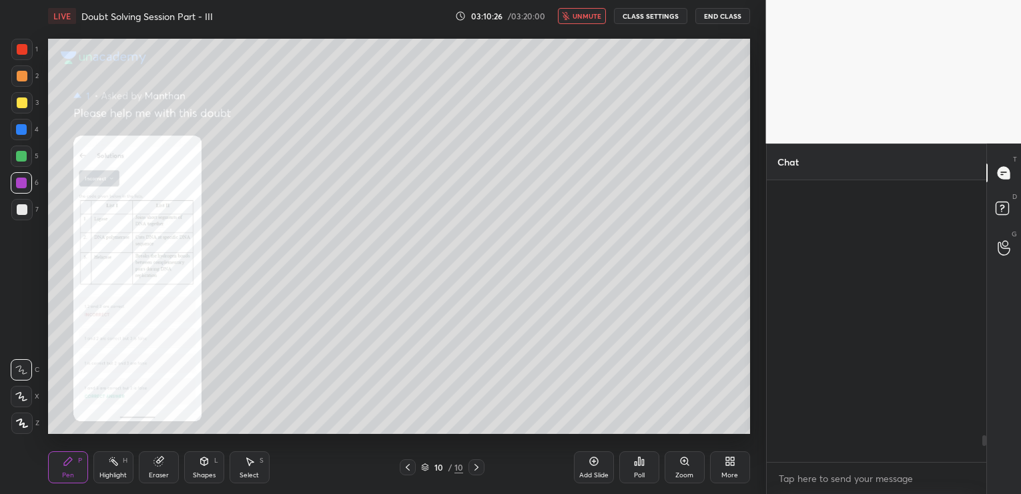
scroll to position [278, 216]
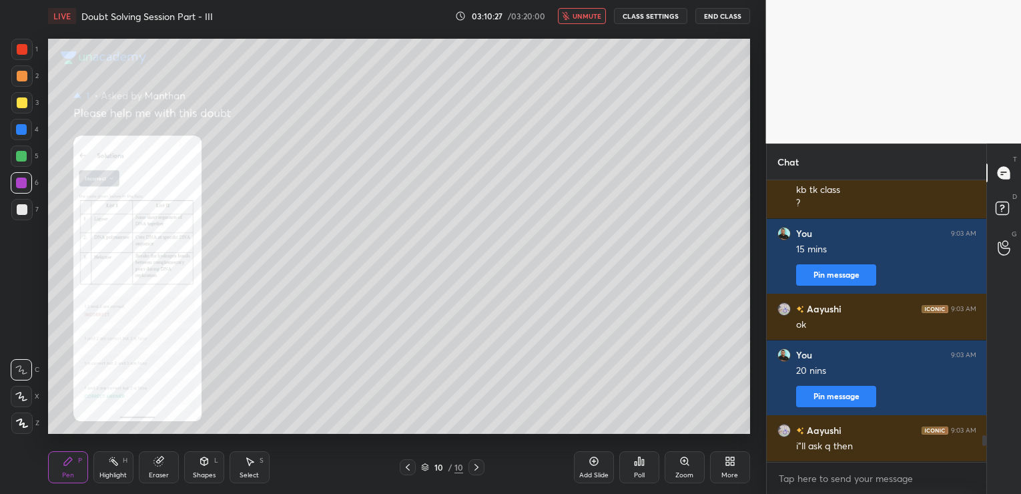
click at [681, 472] on div "Zoom" at bounding box center [684, 475] width 18 height 7
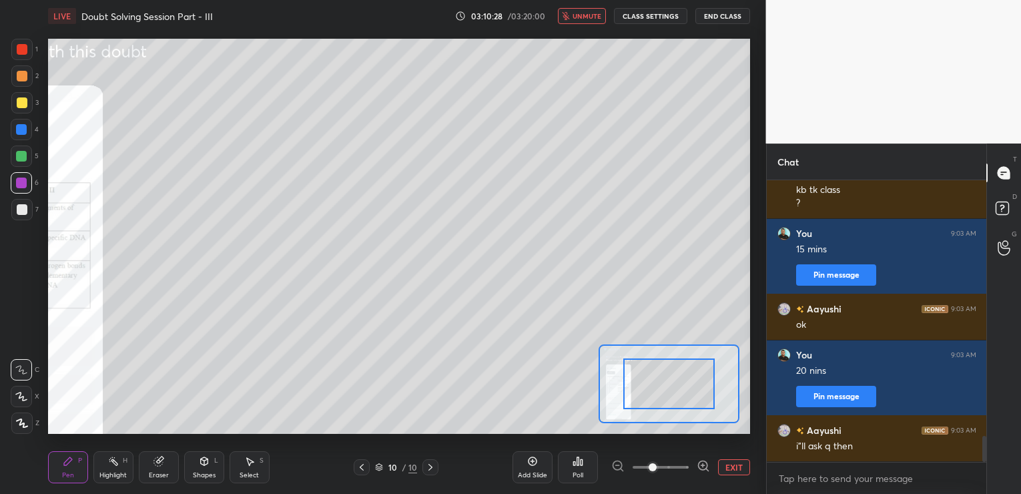
scroll to position [2763, 0]
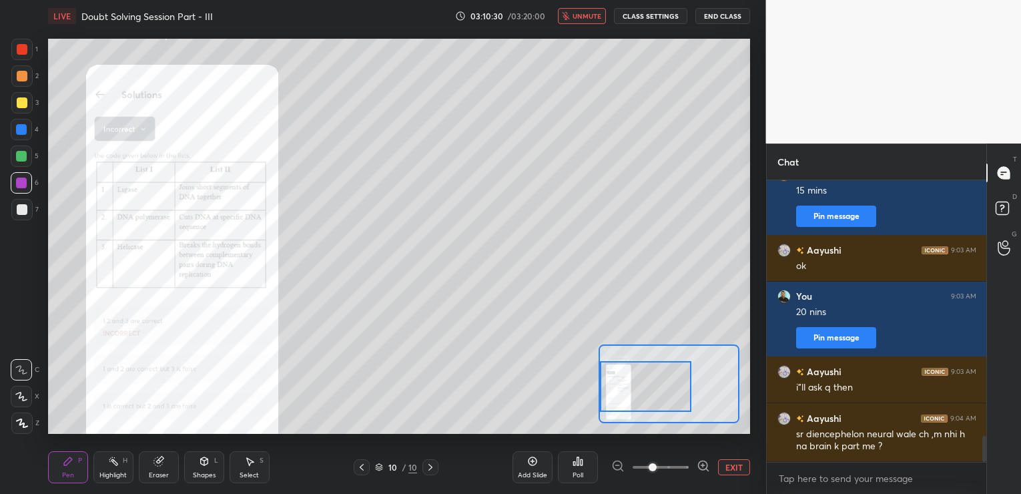
click at [595, 384] on div "Setting up your live class Poll for secs No correct answer Start poll" at bounding box center [399, 236] width 702 height 395
click at [864, 475] on textarea at bounding box center [876, 478] width 199 height 21
click at [839, 478] on textarea at bounding box center [876, 478] width 199 height 21
type textarea "yeh term NCERT mein solent hai"
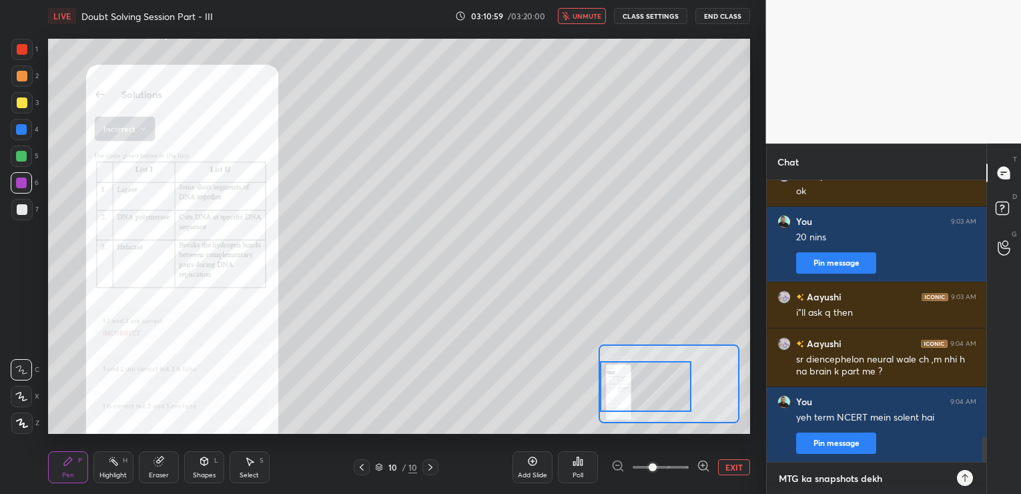
type textarea "MTG ka snapshots dekho"
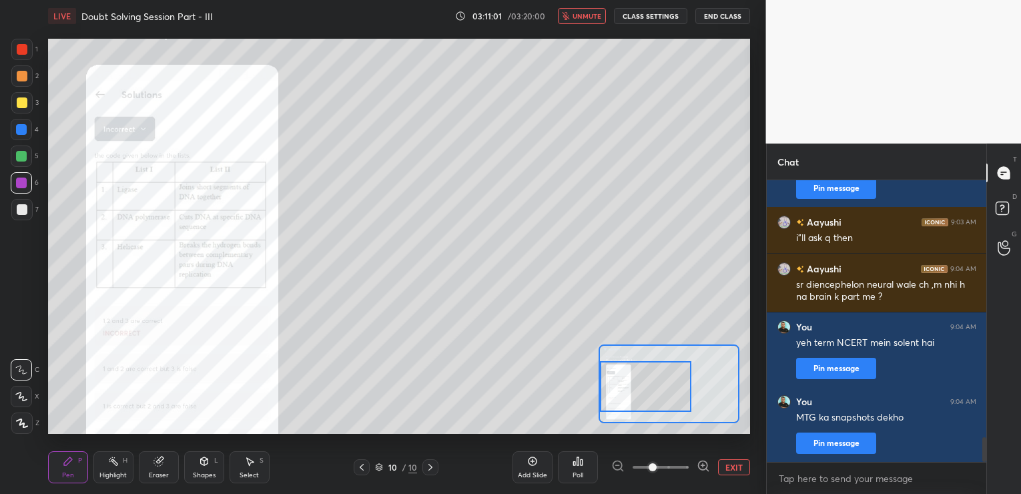
click at [531, 459] on icon at bounding box center [532, 461] width 11 height 11
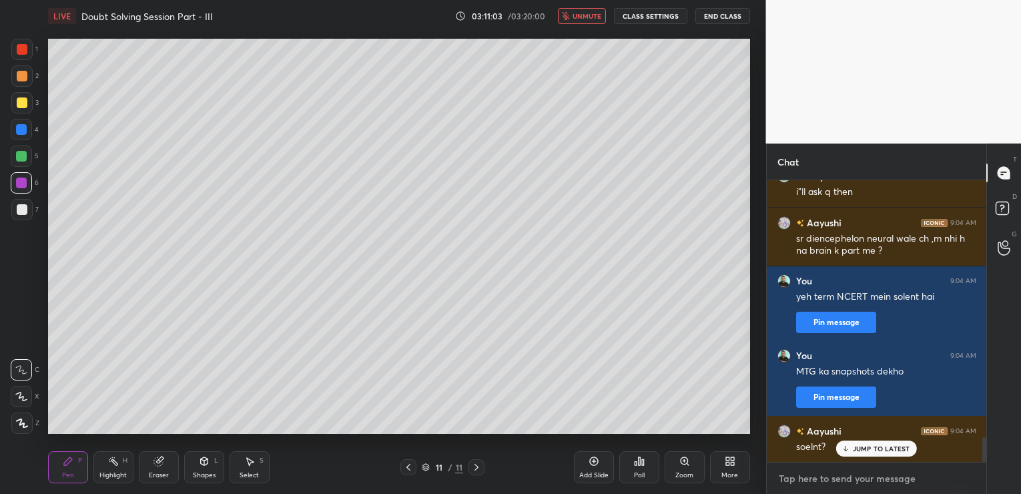
click at [801, 471] on textarea at bounding box center [876, 478] width 199 height 21
type textarea "silent"
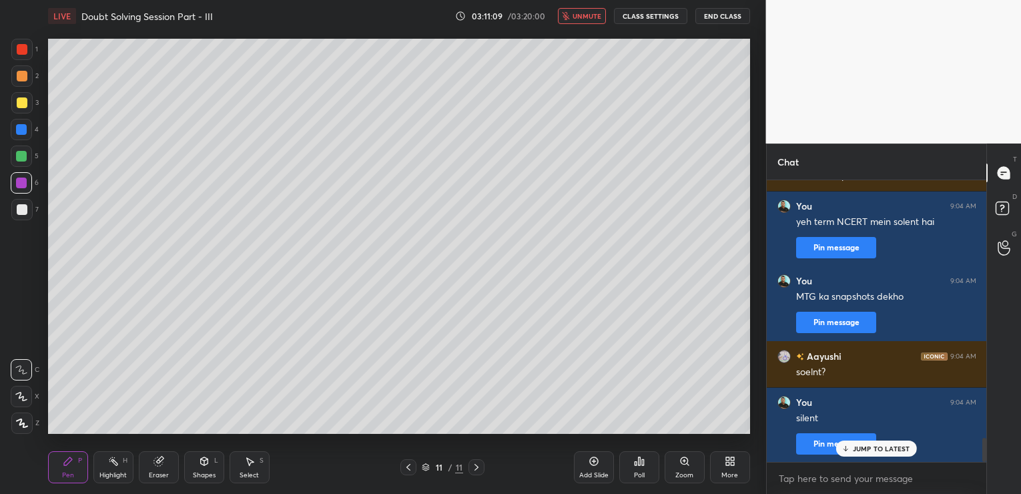
click at [712, 13] on button "End Class" at bounding box center [722, 16] width 55 height 16
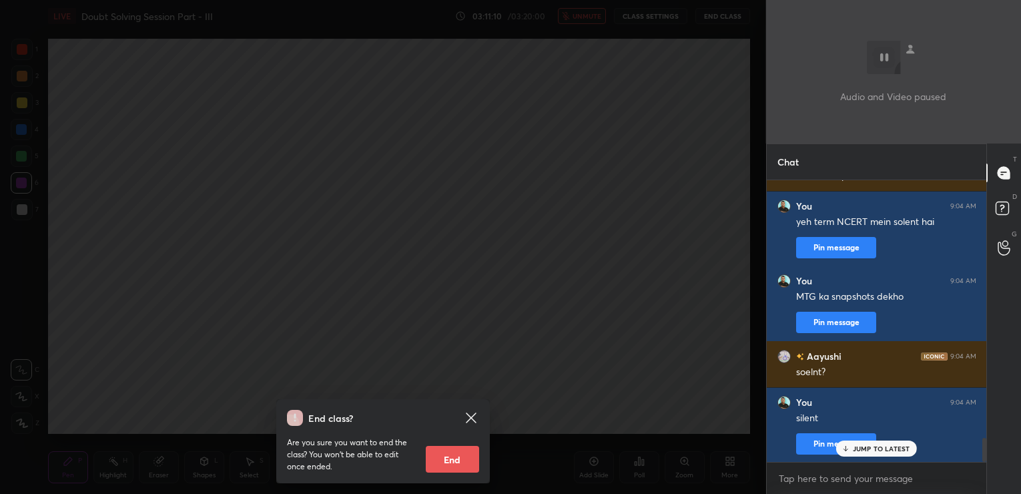
click at [450, 456] on button "End" at bounding box center [452, 459] width 53 height 27
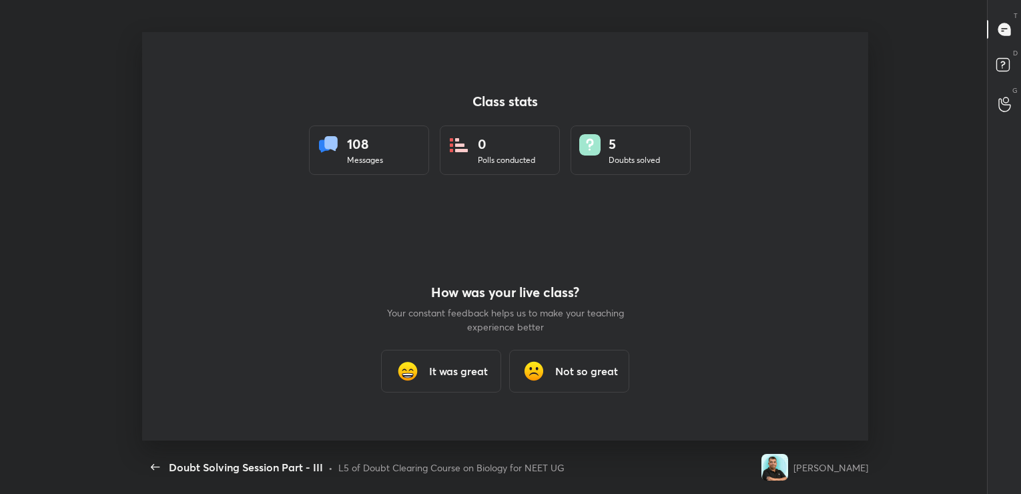
click at [438, 372] on h3 "It was great" at bounding box center [458, 371] width 59 height 16
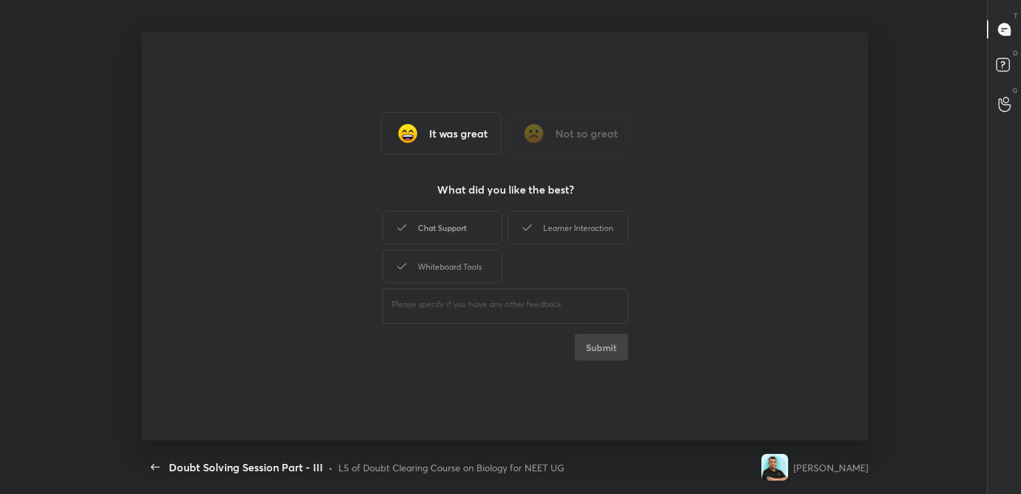
click at [430, 227] on div "Chat Support" at bounding box center [442, 227] width 120 height 33
click at [621, 342] on button "Submit" at bounding box center [601, 347] width 53 height 27
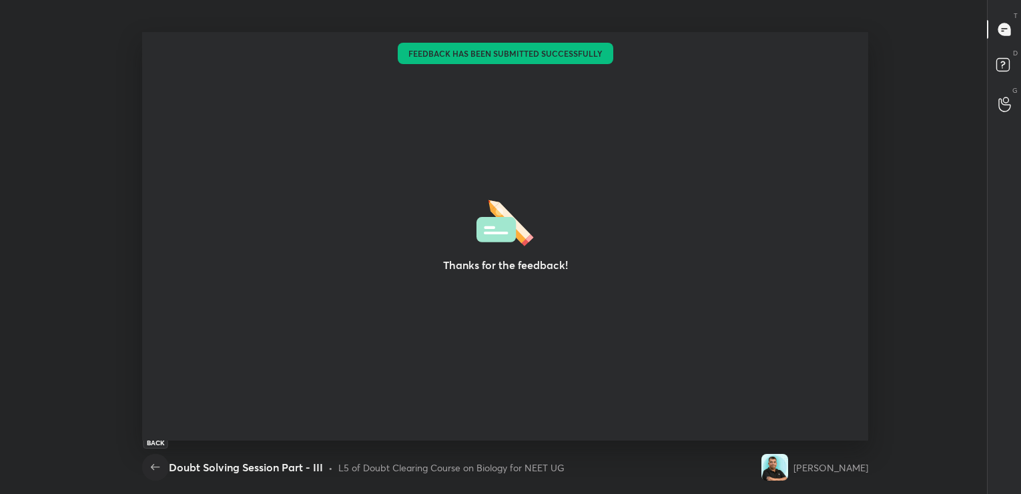
click at [156, 460] on icon "button" at bounding box center [155, 467] width 16 height 16
